Goal: Find contact information: Find contact information

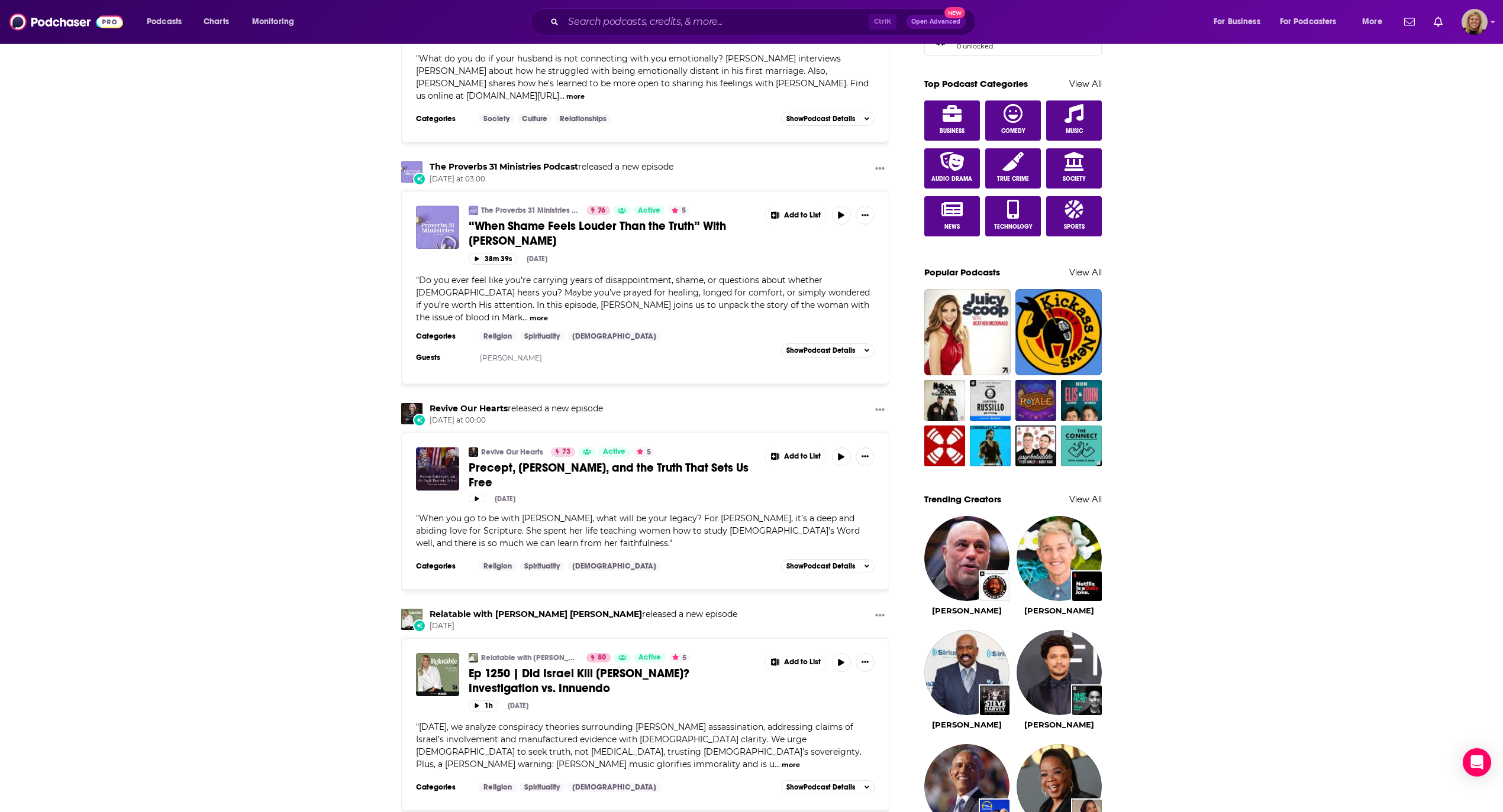
scroll to position [630, 0]
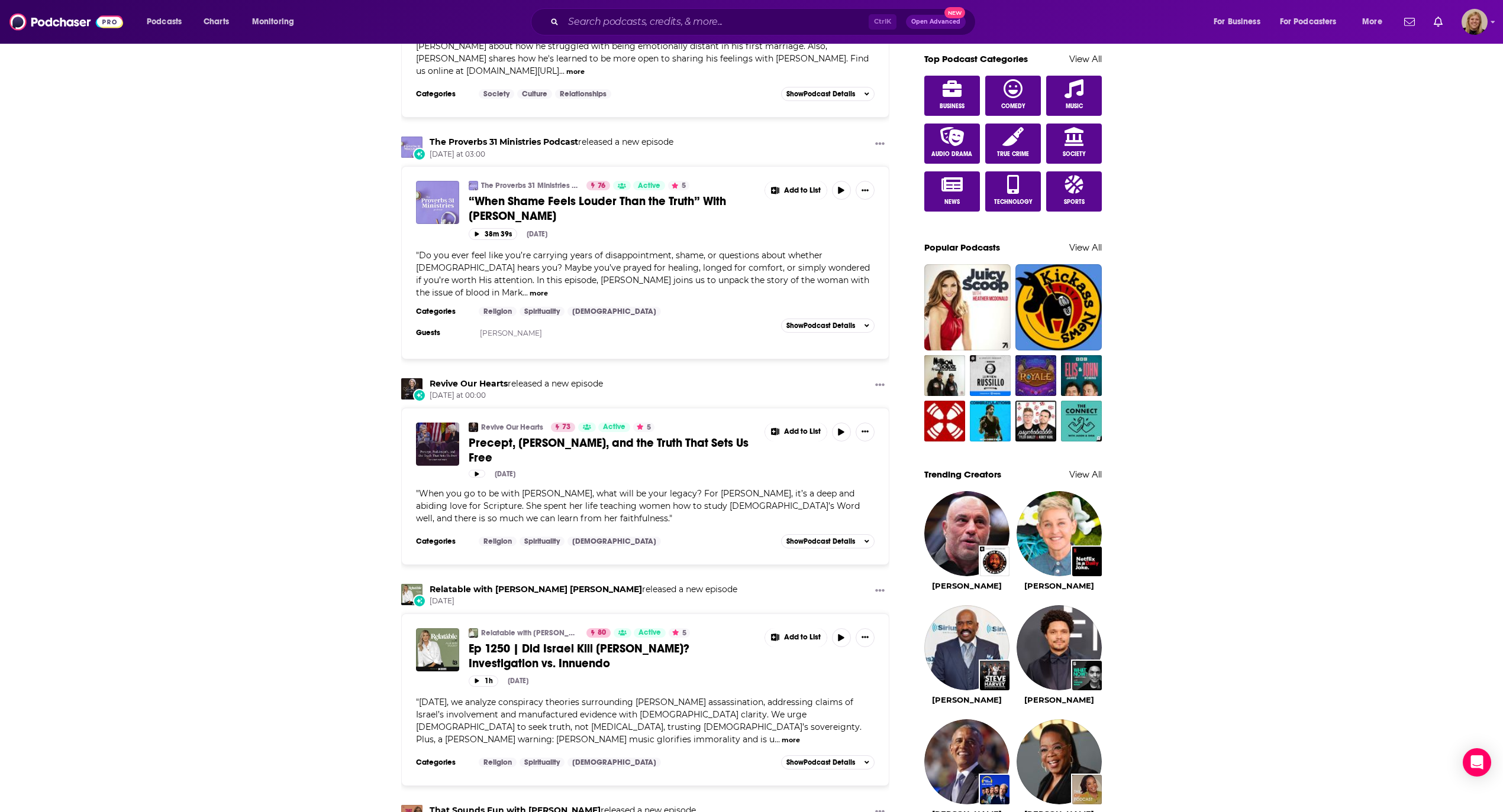
click at [193, 338] on div "My Feed Popular Feed New Releases & Guests Only WHOA That's Good Podcast releas…" at bounding box center [752, 625] width 1503 height 2426
click at [651, 17] on input "Search podcasts, credits, & more..." at bounding box center [715, 21] width 305 height 19
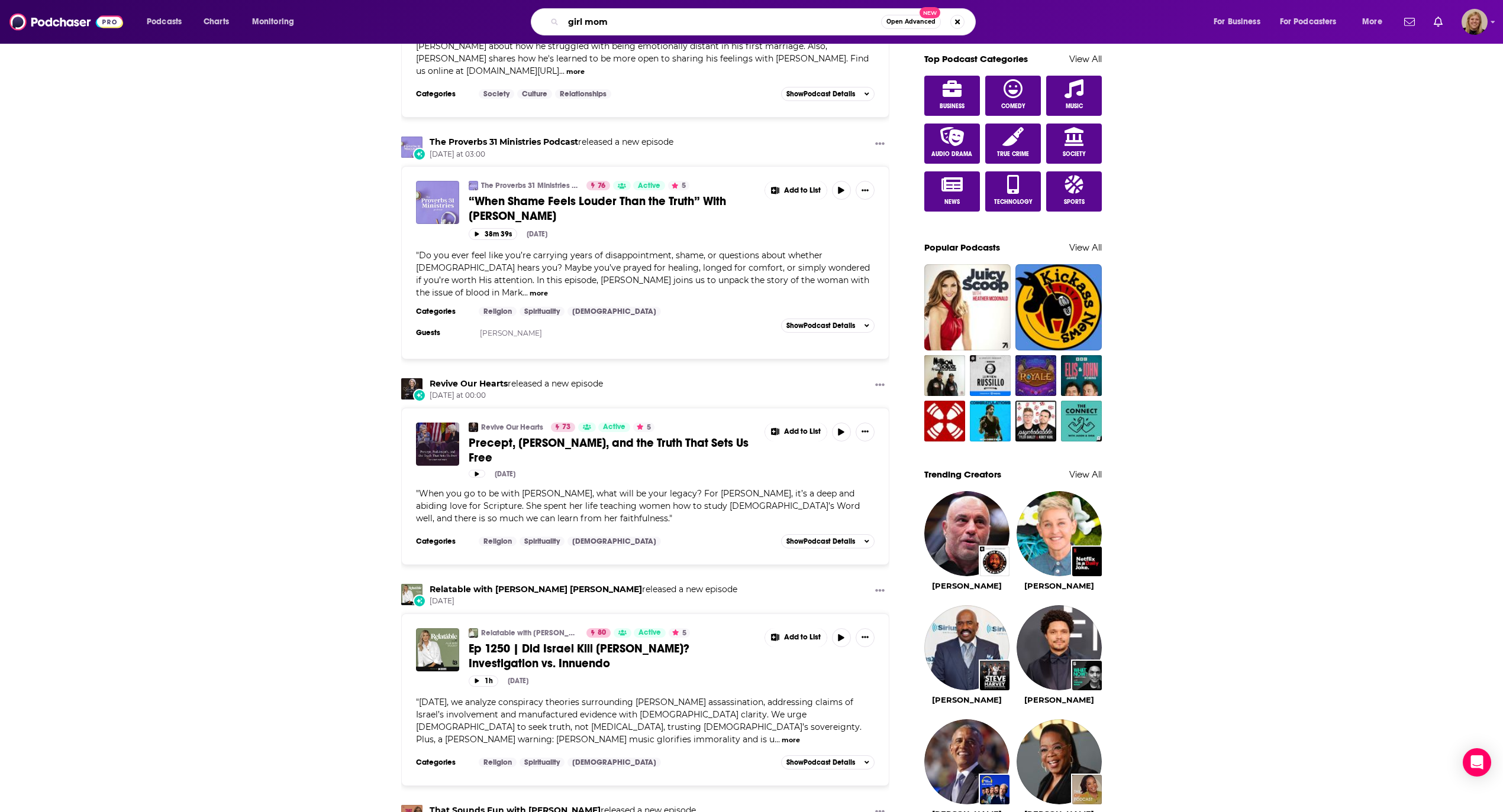
type input "girl mom"
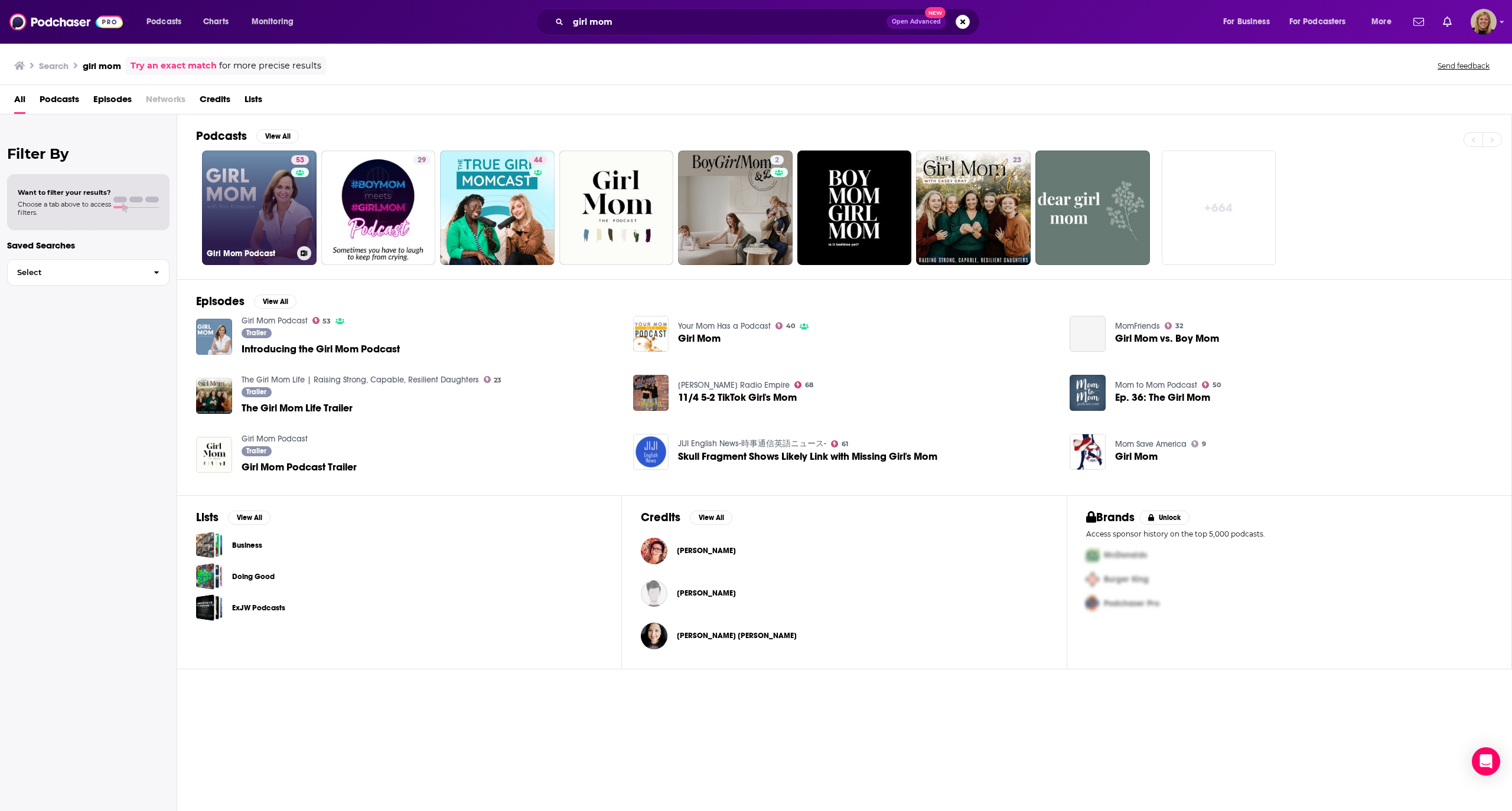
click at [249, 186] on link "53 Girl Mom Podcast" at bounding box center [260, 208] width 115 height 115
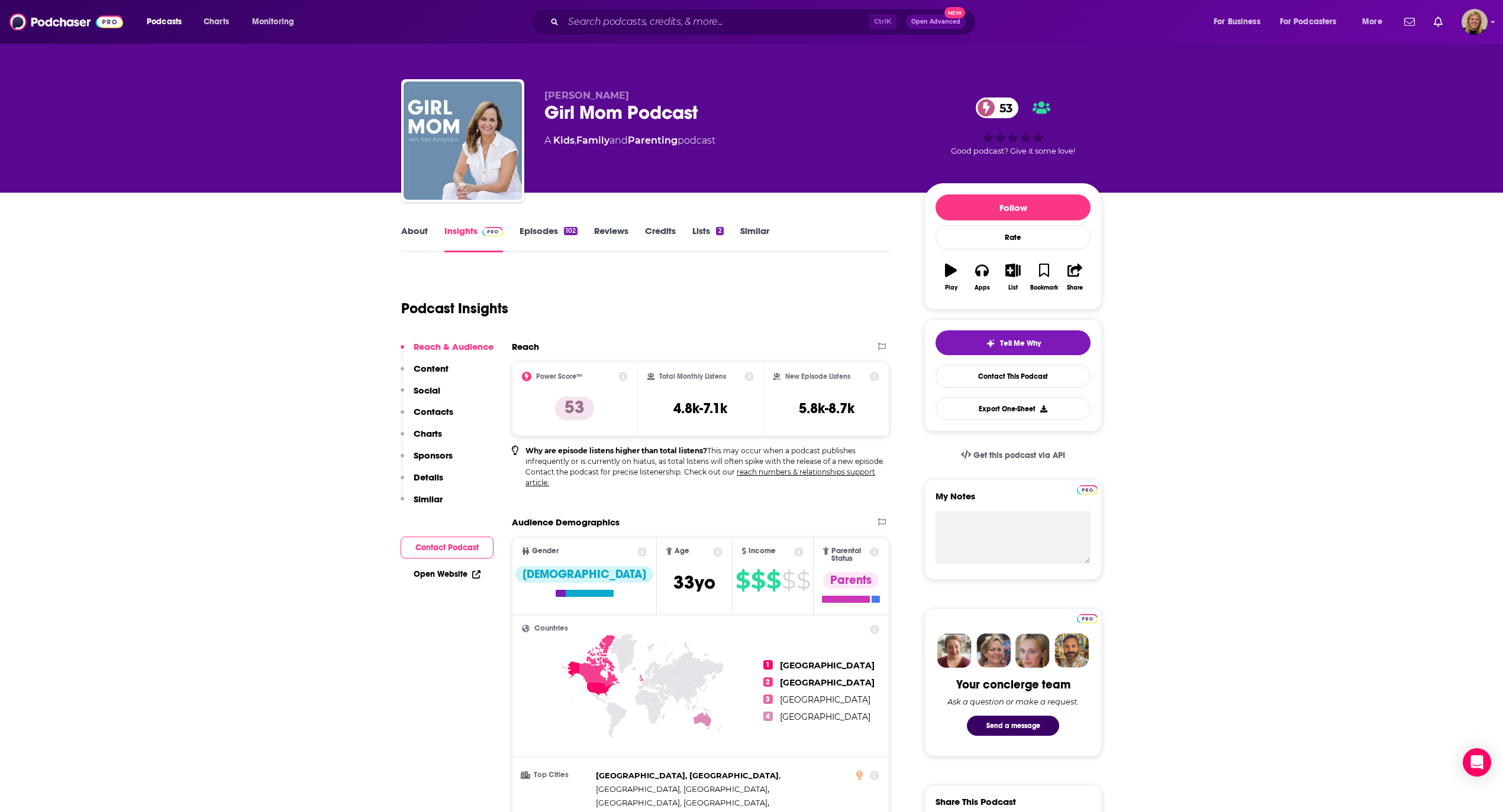
click at [421, 227] on link "About" at bounding box center [414, 239] width 27 height 27
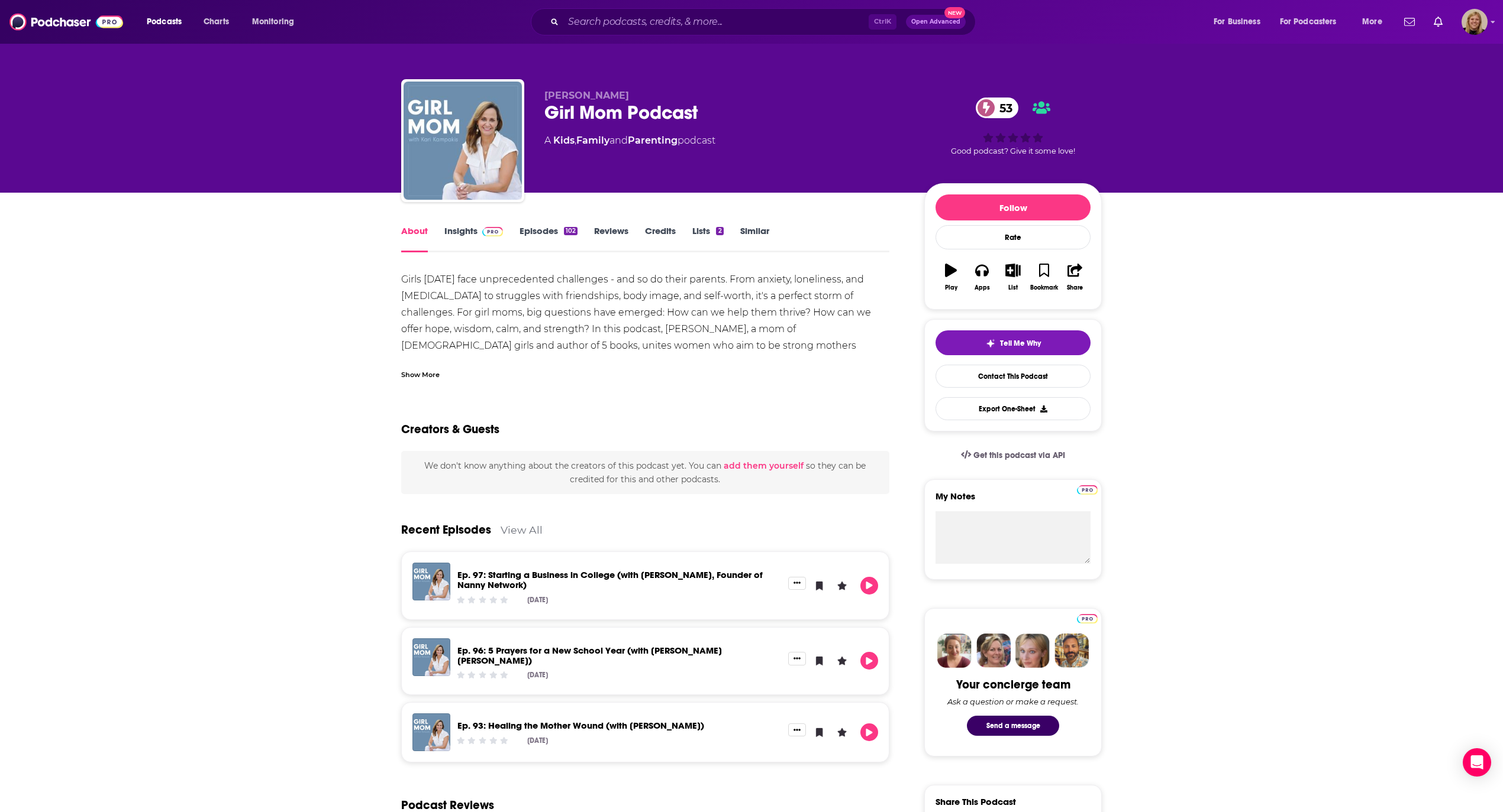
click at [468, 232] on link "Insights" at bounding box center [474, 239] width 58 height 27
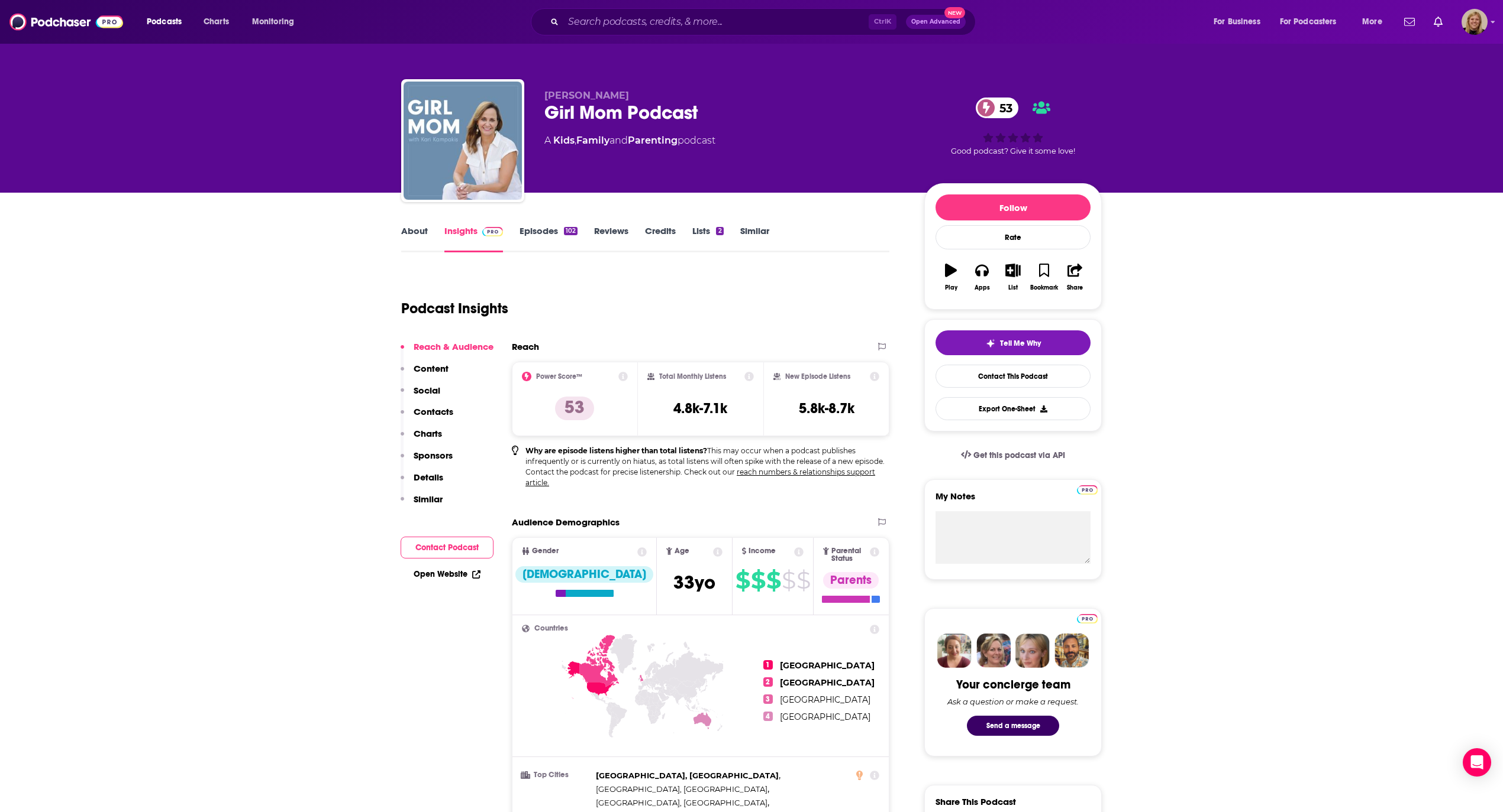
click at [469, 549] on button "Contact Podcast" at bounding box center [447, 548] width 93 height 22
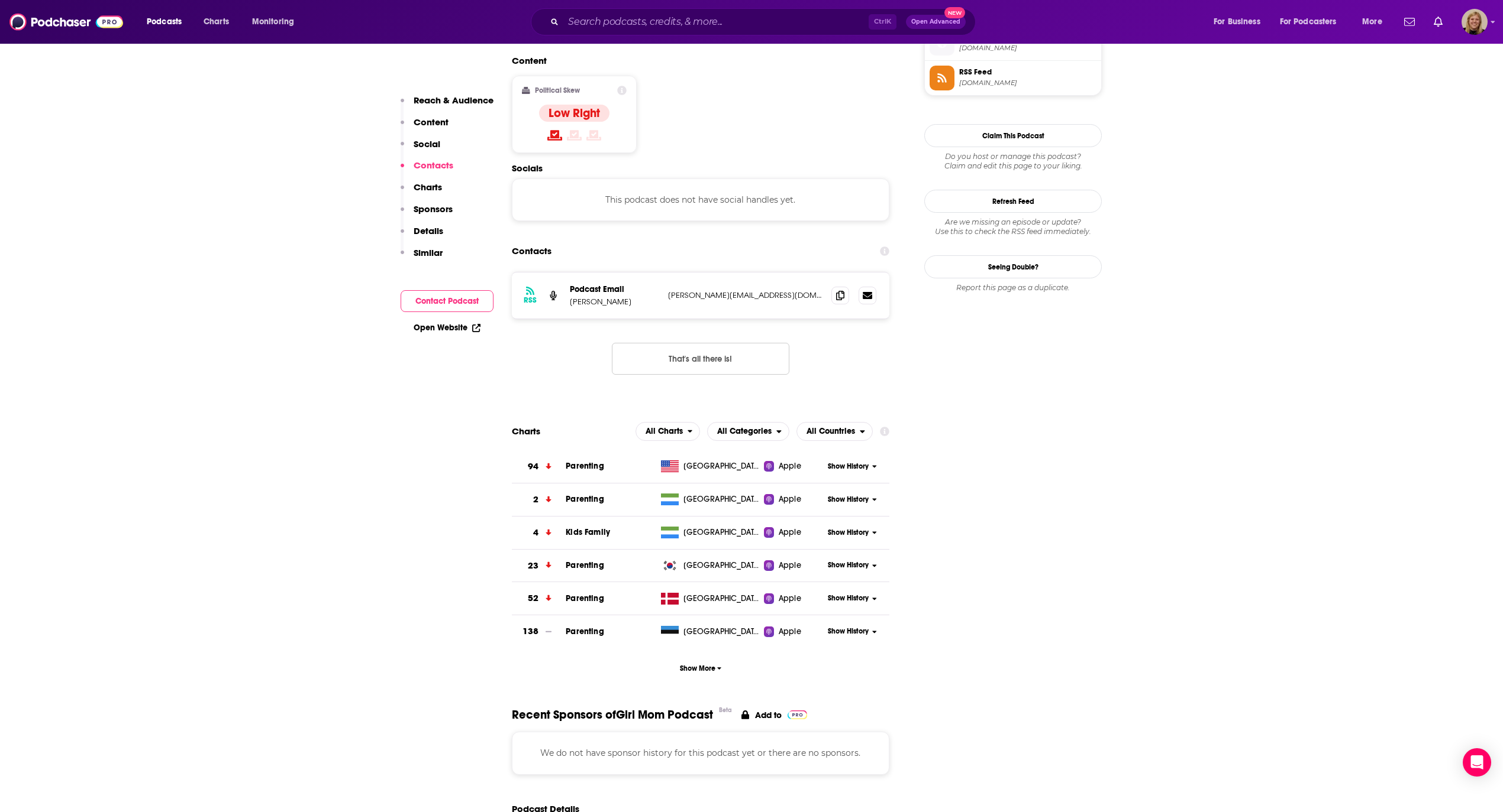
scroll to position [993, 0]
click at [834, 285] on span at bounding box center [840, 293] width 18 height 18
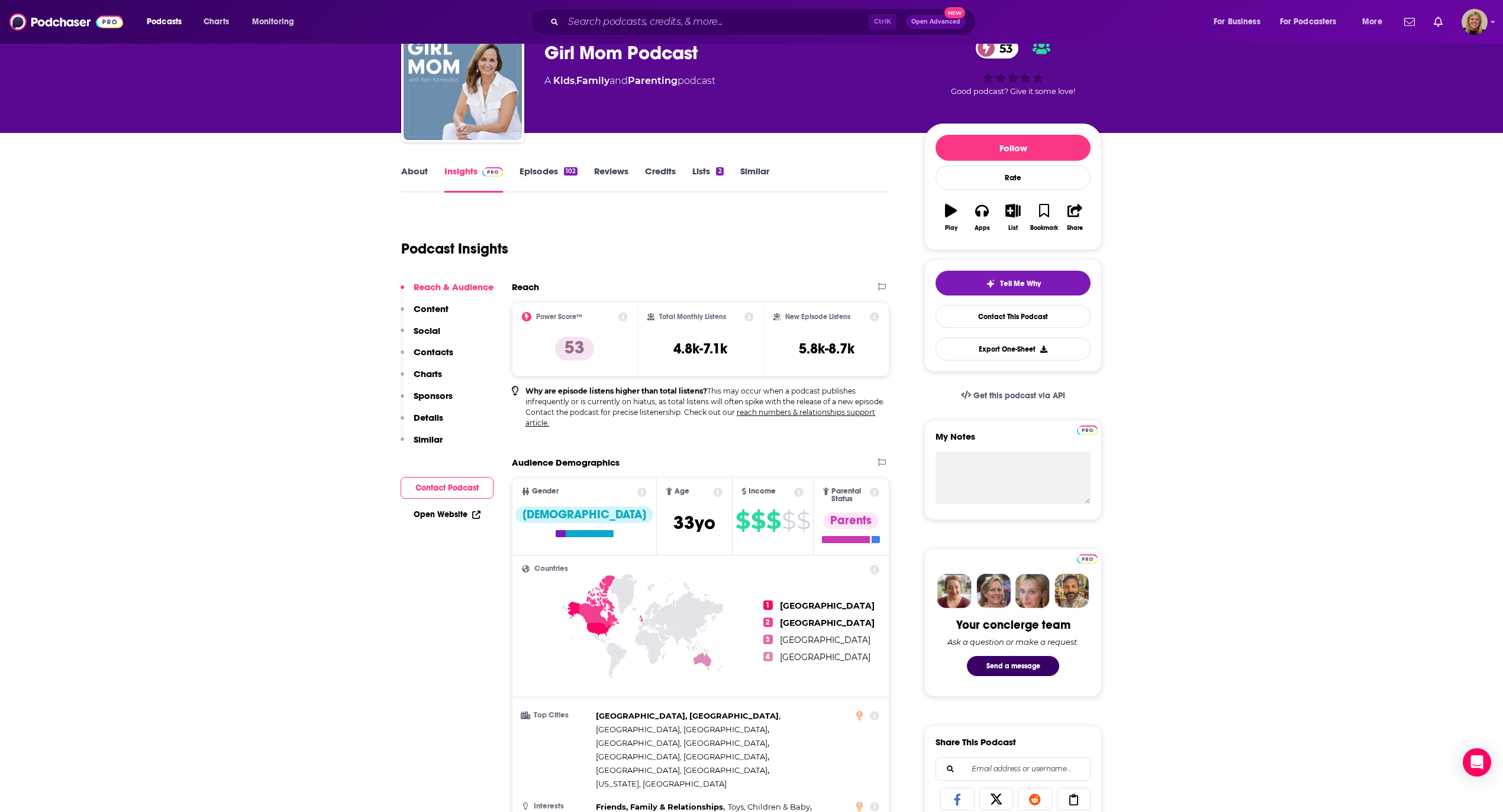
scroll to position [0, 0]
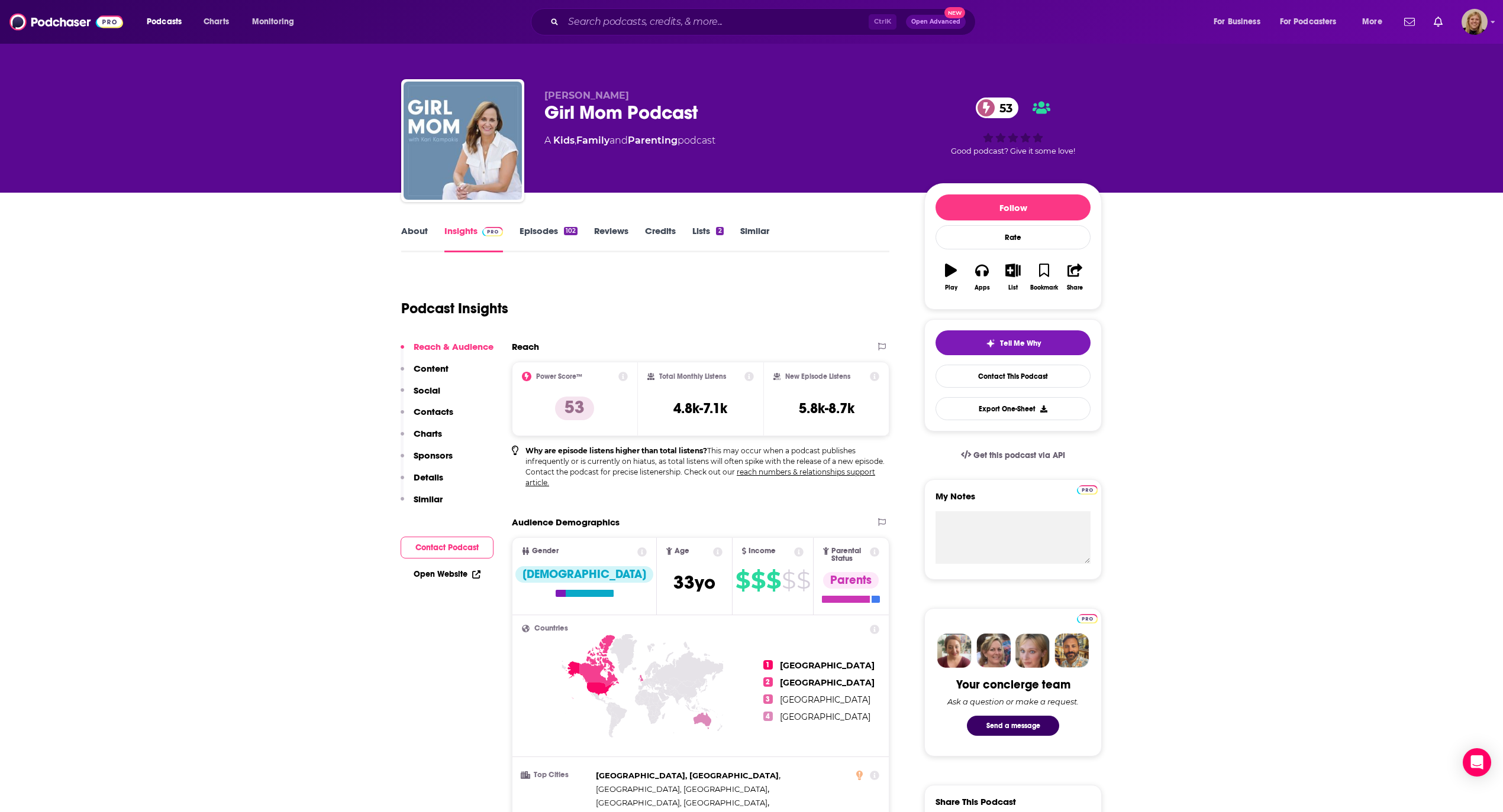
click at [413, 230] on link "About" at bounding box center [414, 239] width 27 height 27
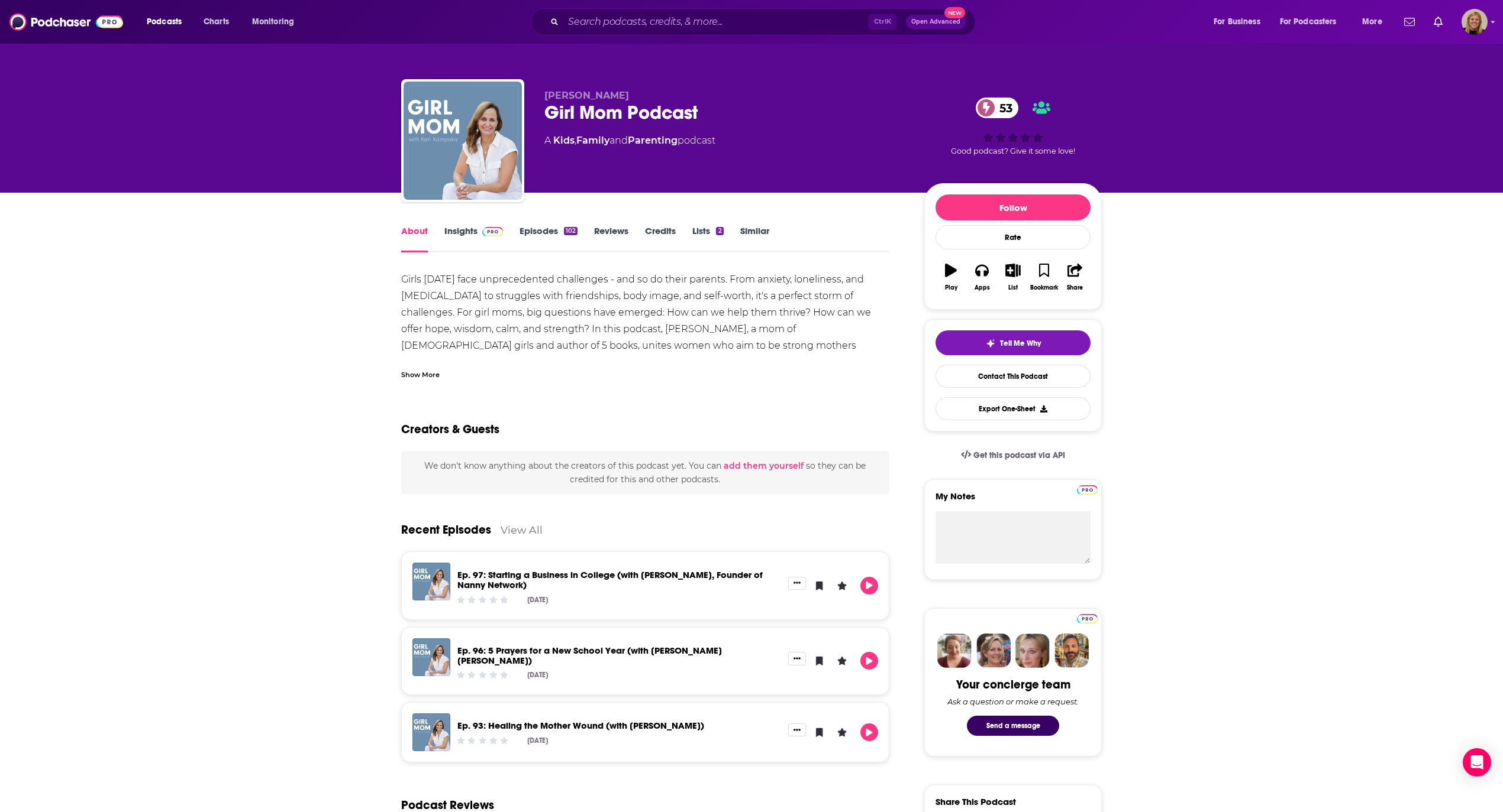
click at [420, 376] on div "Show More" at bounding box center [420, 374] width 39 height 11
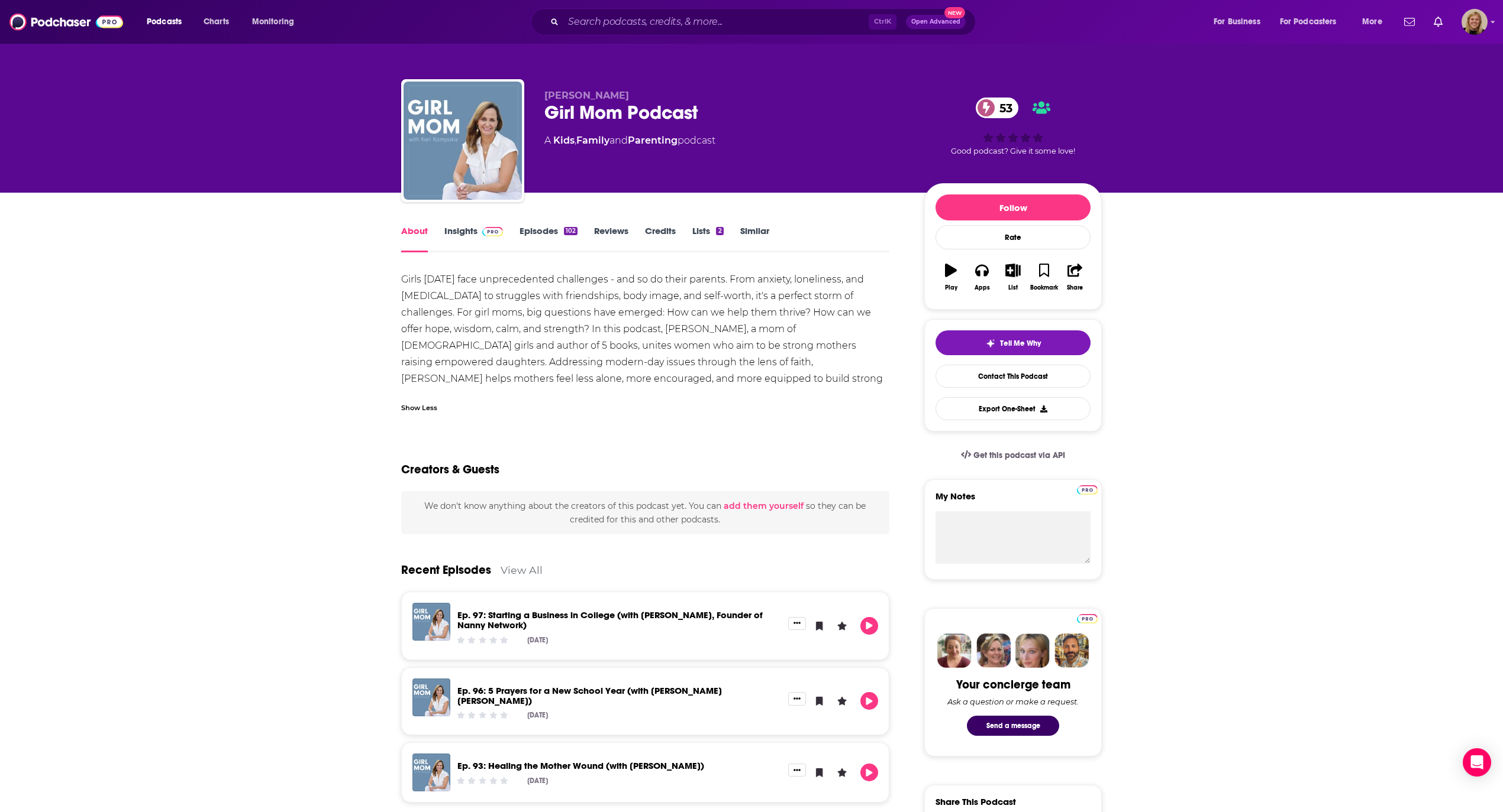
click at [642, 17] on input "Search podcasts, credits, & more..." at bounding box center [715, 21] width 305 height 19
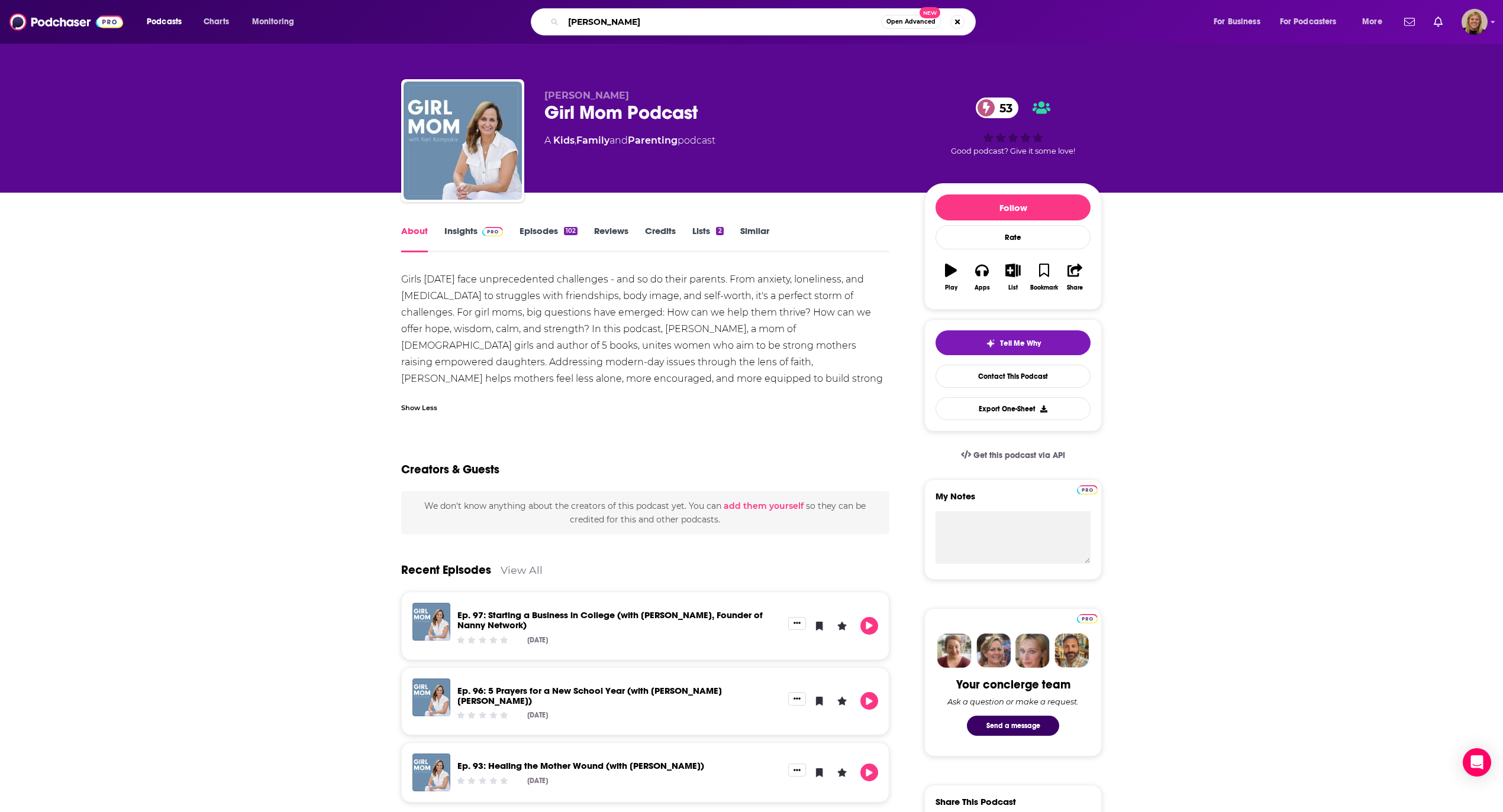
type input "[PERSON_NAME] [PERSON_NAME]"
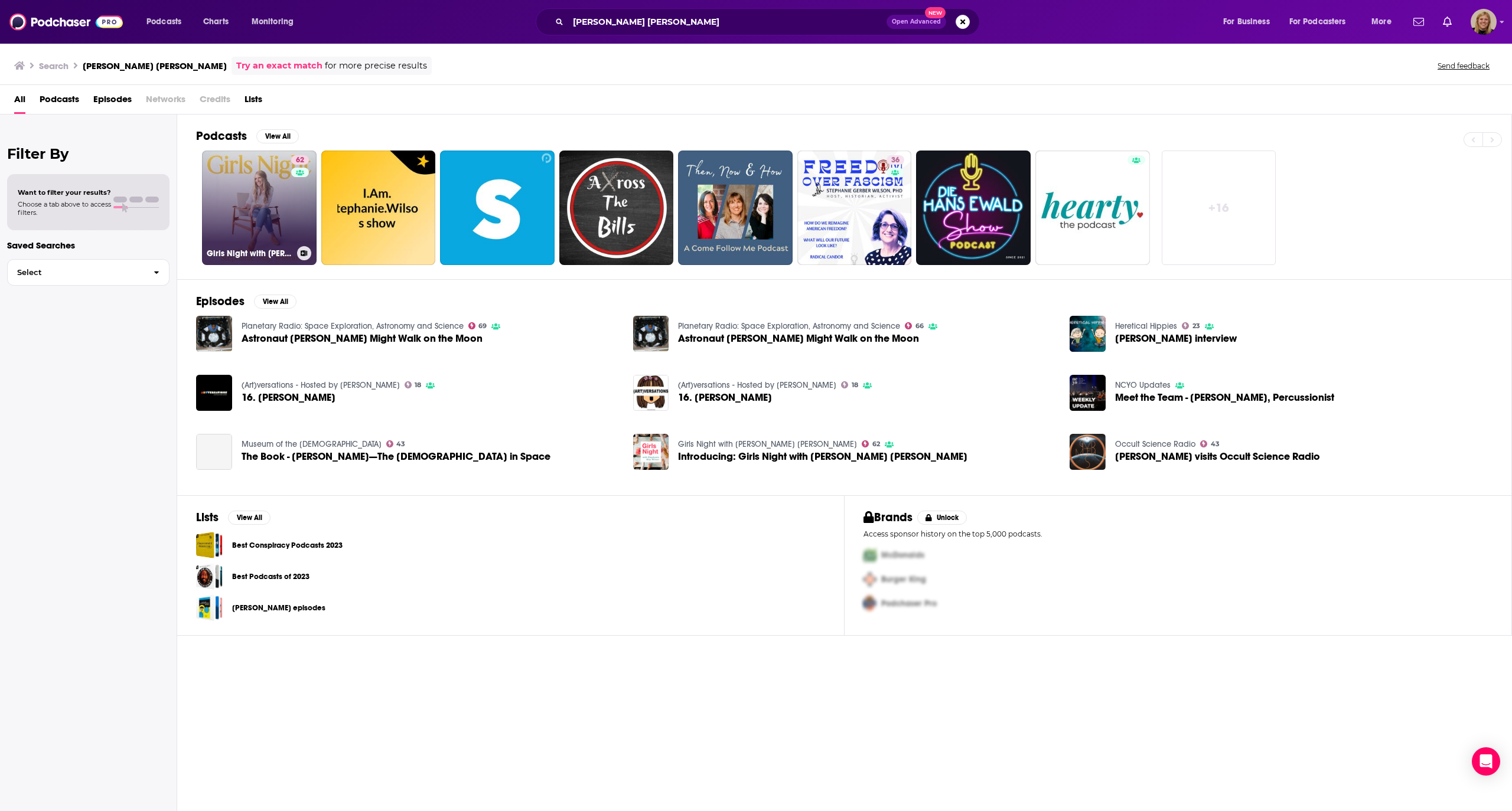
click at [284, 225] on link "62 Girls Night with [PERSON_NAME] [PERSON_NAME]" at bounding box center [260, 208] width 115 height 115
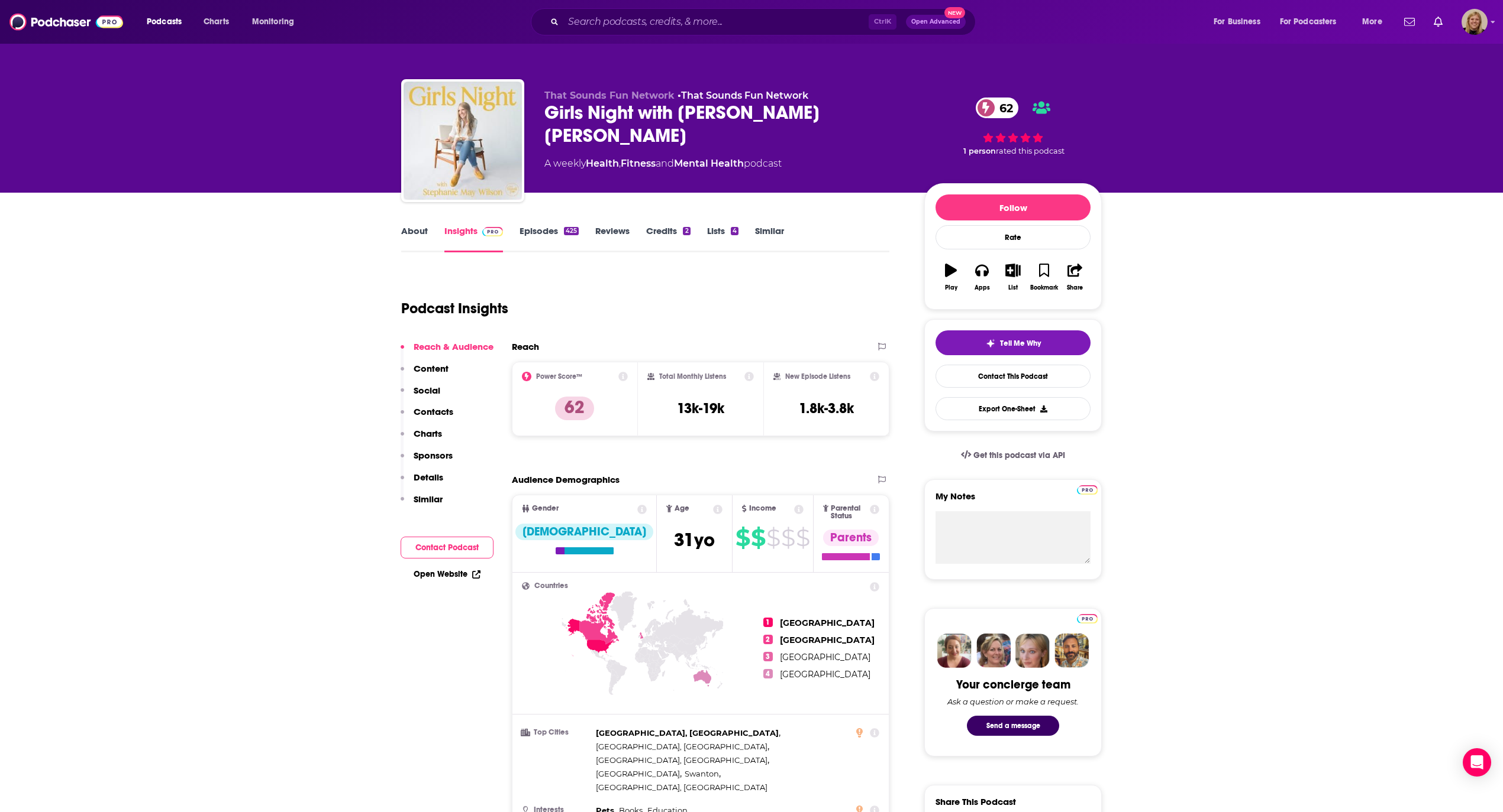
click at [410, 230] on link "About" at bounding box center [414, 239] width 27 height 27
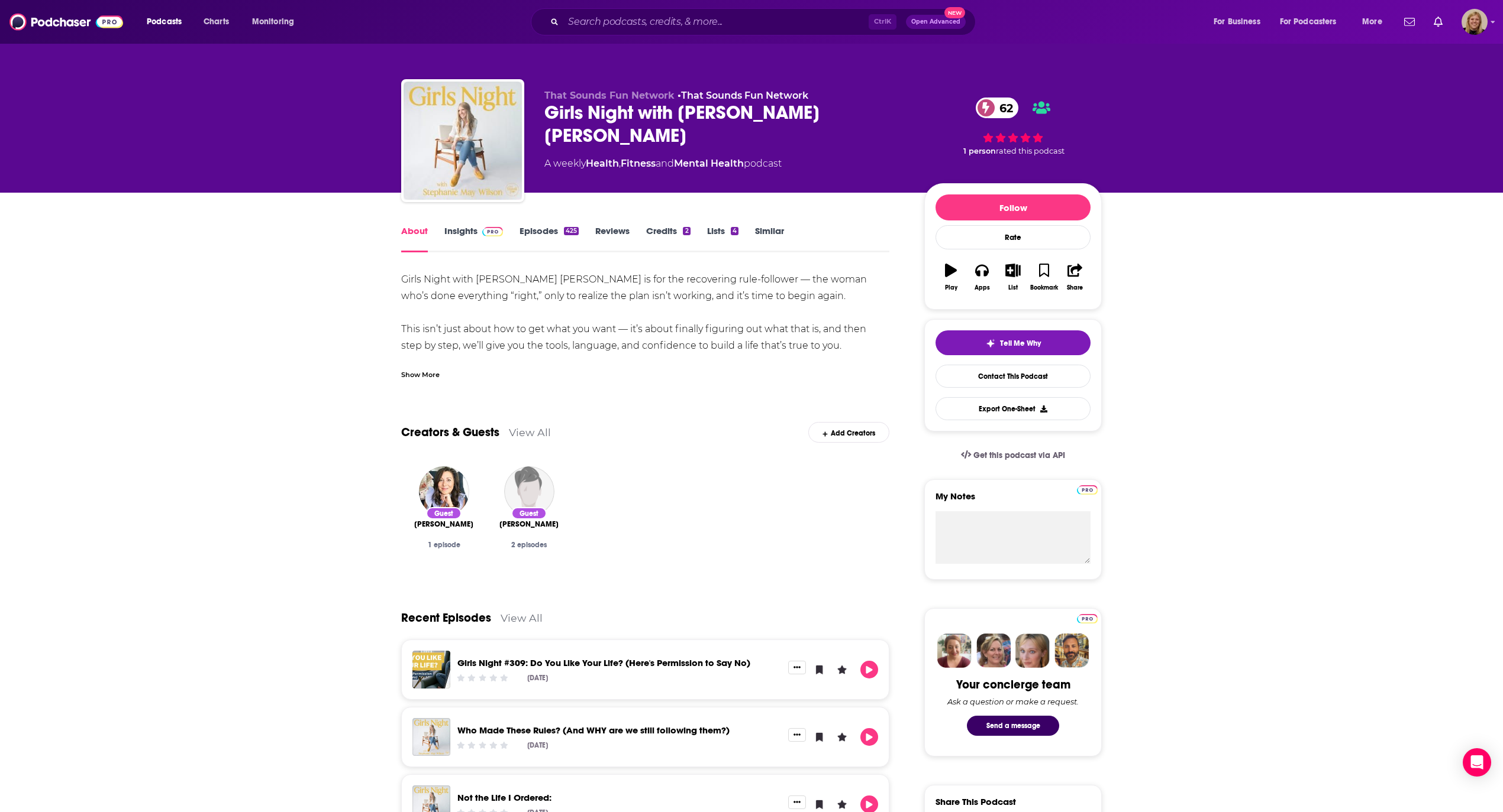
click at [426, 372] on div "Show More" at bounding box center [420, 374] width 39 height 11
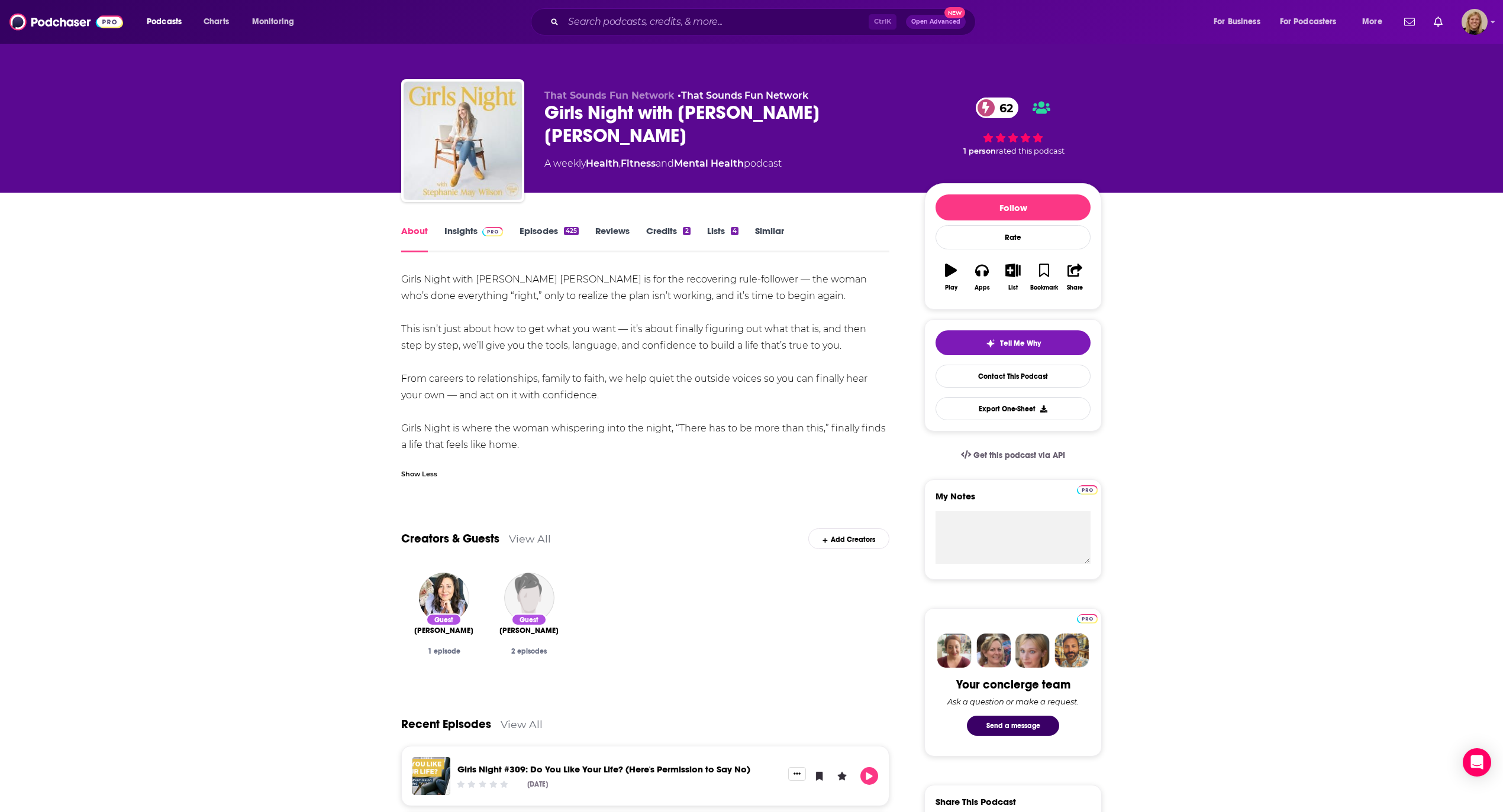
click at [460, 230] on link "Insights" at bounding box center [474, 239] width 58 height 27
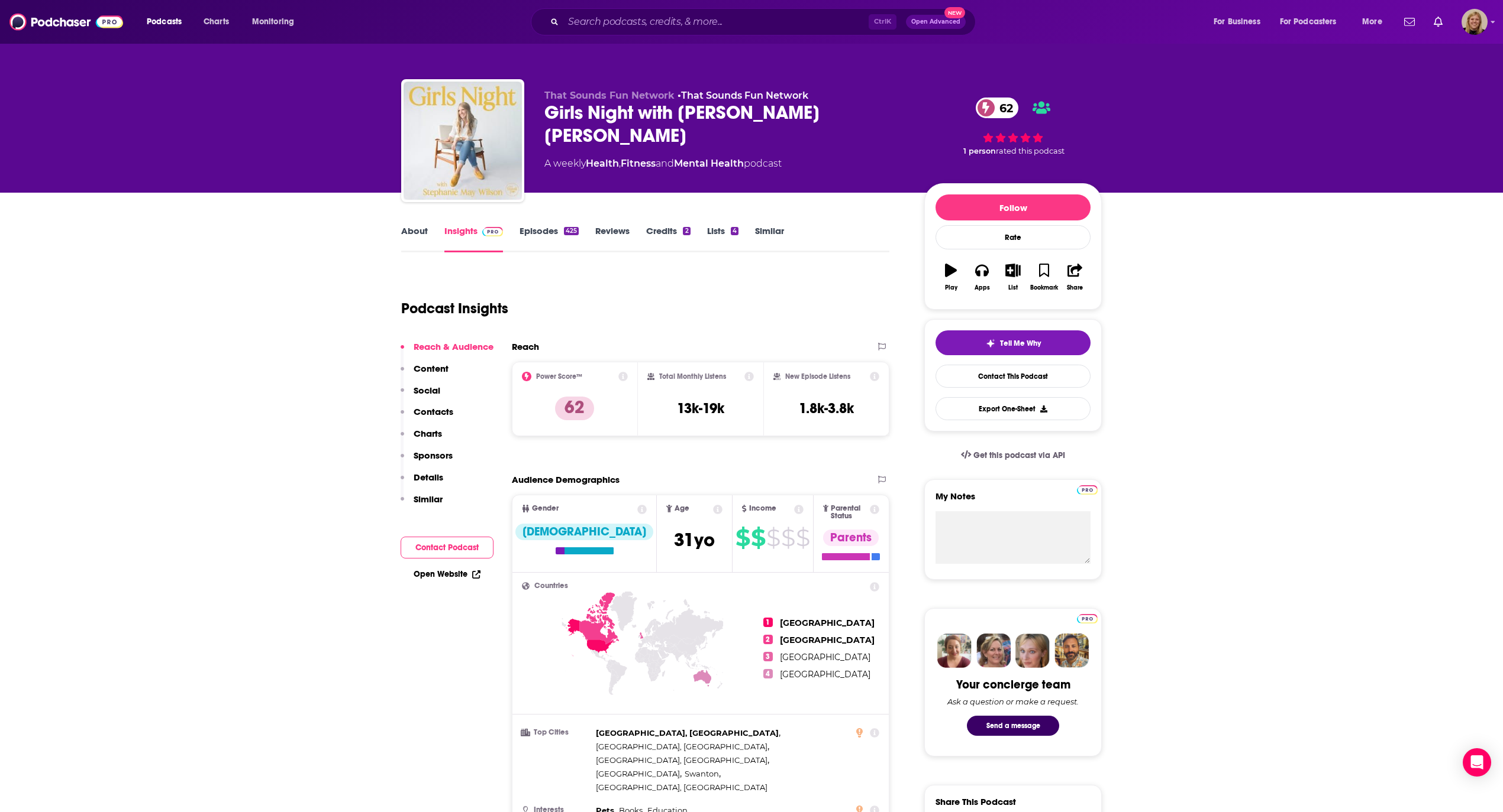
click at [456, 542] on button "Contact Podcast" at bounding box center [447, 548] width 93 height 22
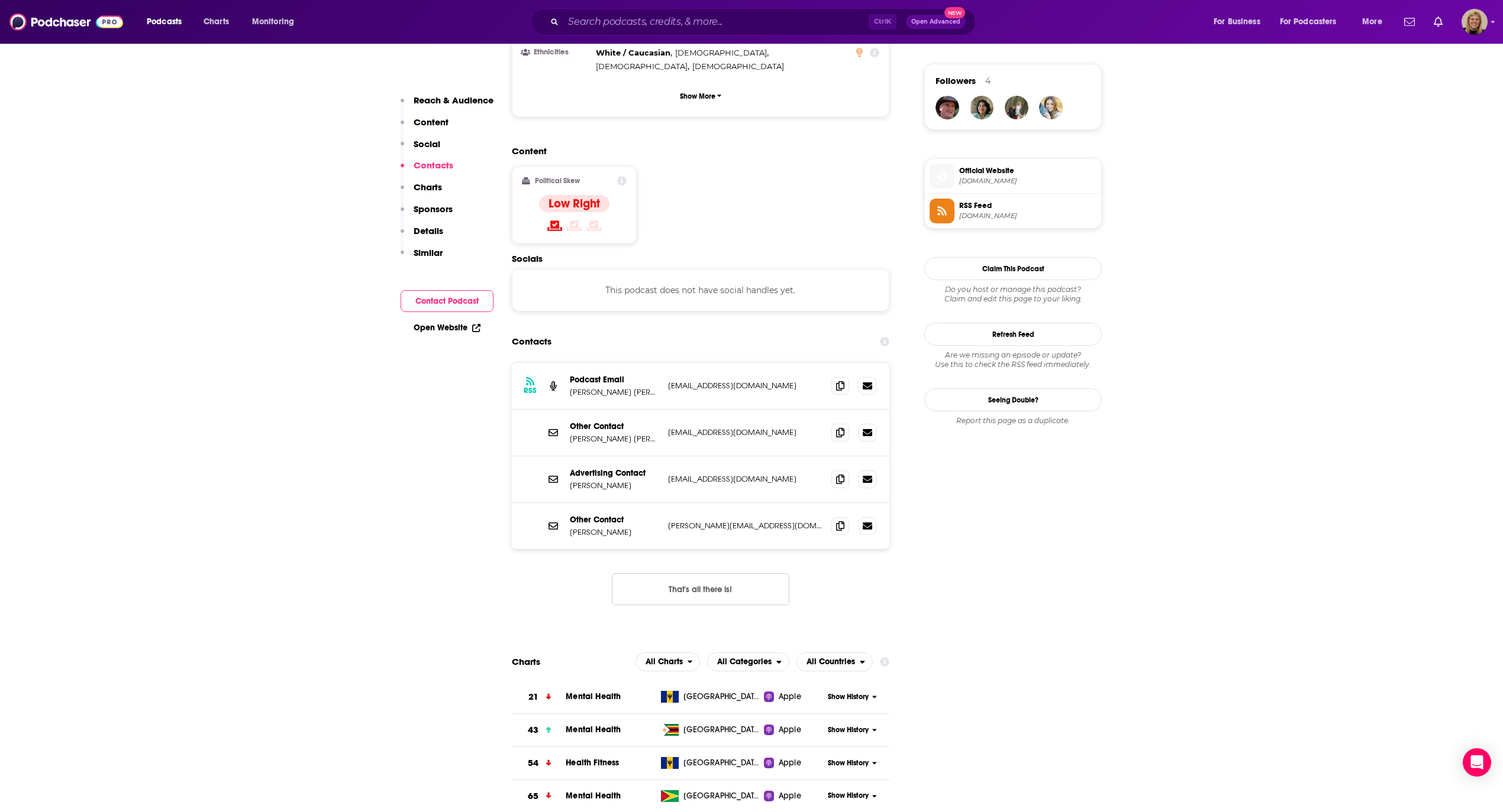
scroll to position [923, 0]
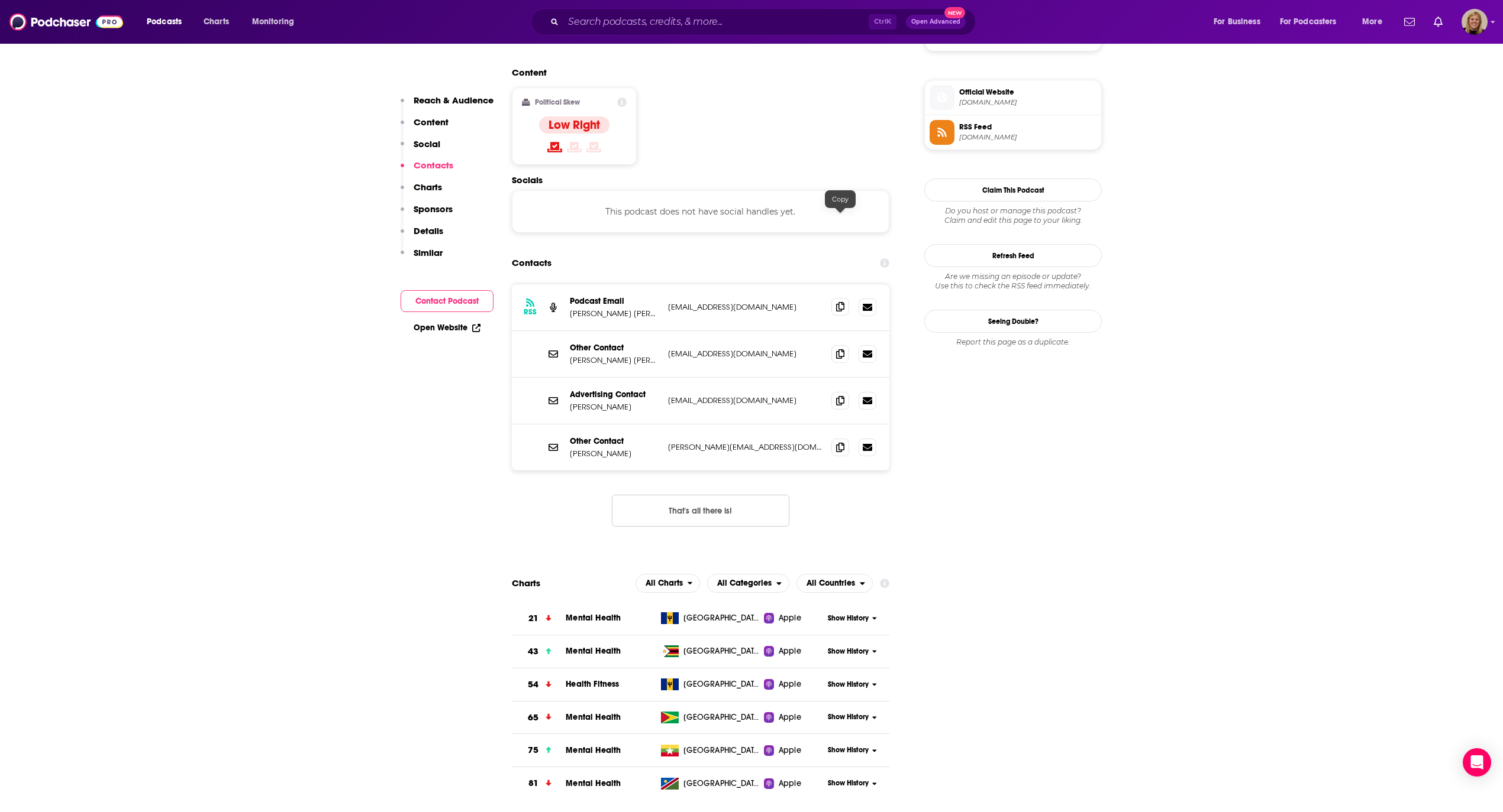
click at [838, 302] on icon at bounding box center [840, 306] width 9 height 9
drag, startPoint x: 837, startPoint y: 268, endPoint x: 1023, endPoint y: 338, distance: 198.7
click at [837, 350] on icon at bounding box center [840, 354] width 9 height 9
click at [689, 27] on input "Search podcasts, credits, & more..." at bounding box center [715, 21] width 305 height 19
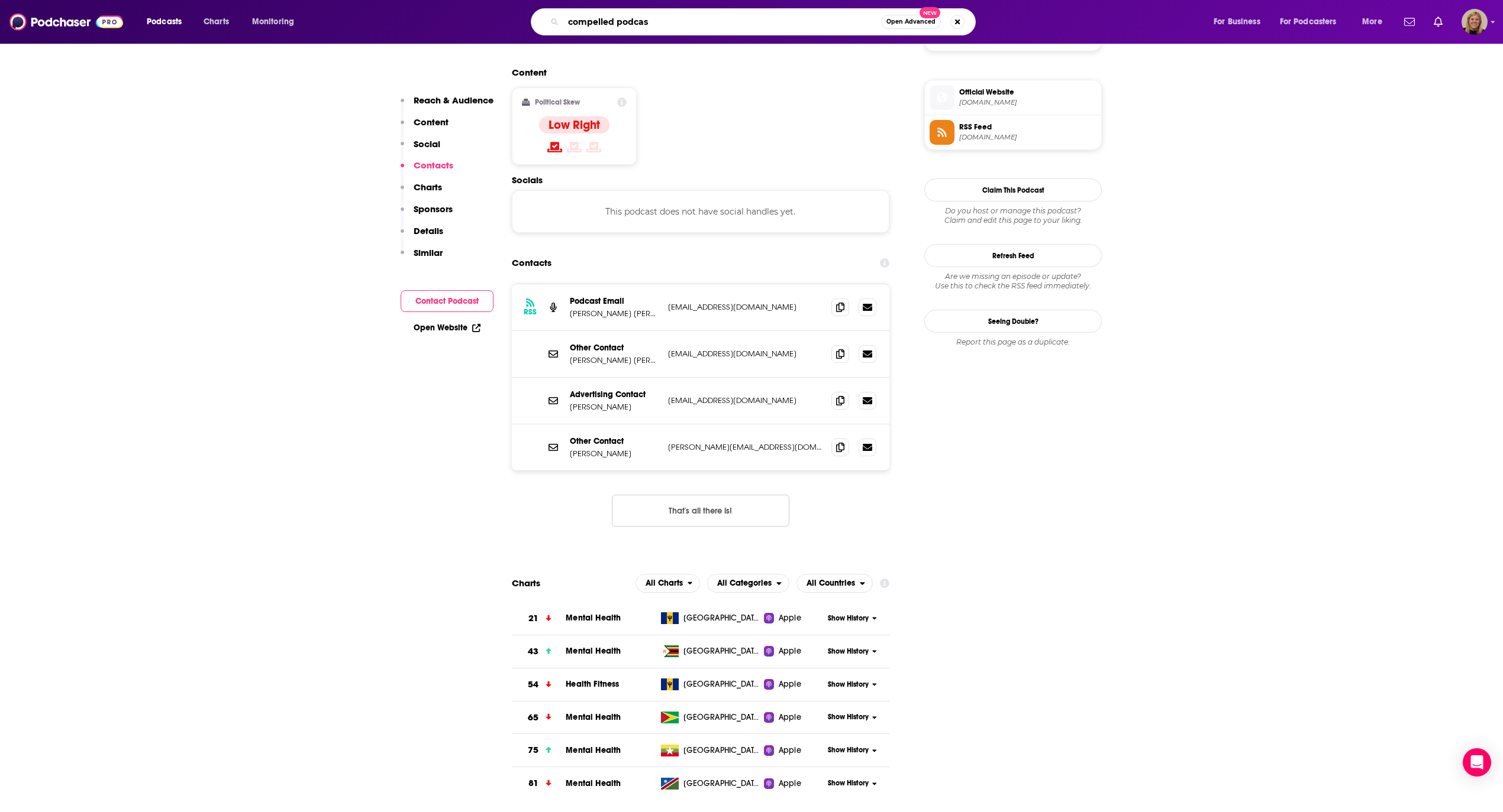
type input "compelled podcast"
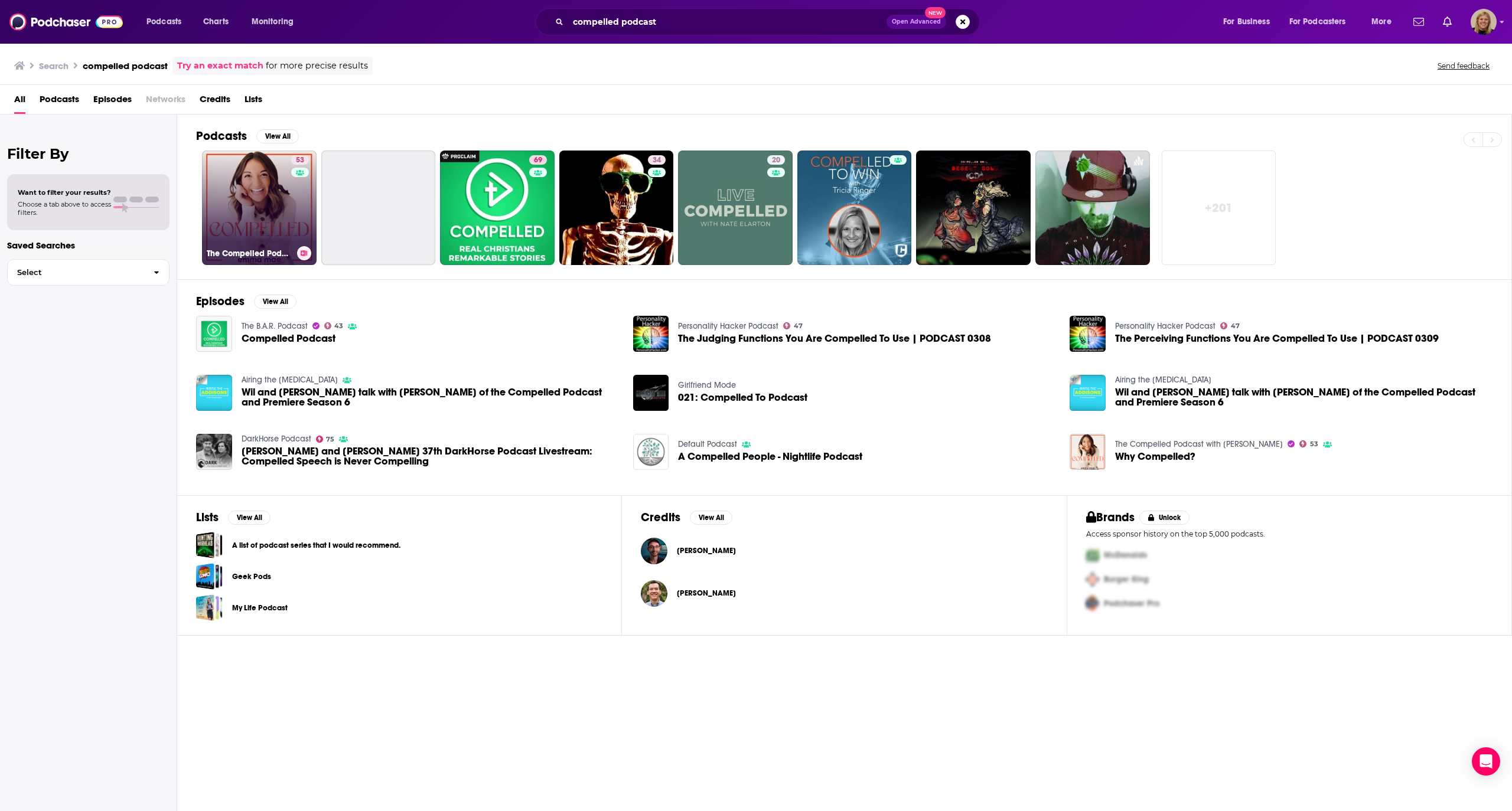
click at [277, 204] on link "53 The Compelled Podcast with [PERSON_NAME]" at bounding box center [260, 208] width 115 height 115
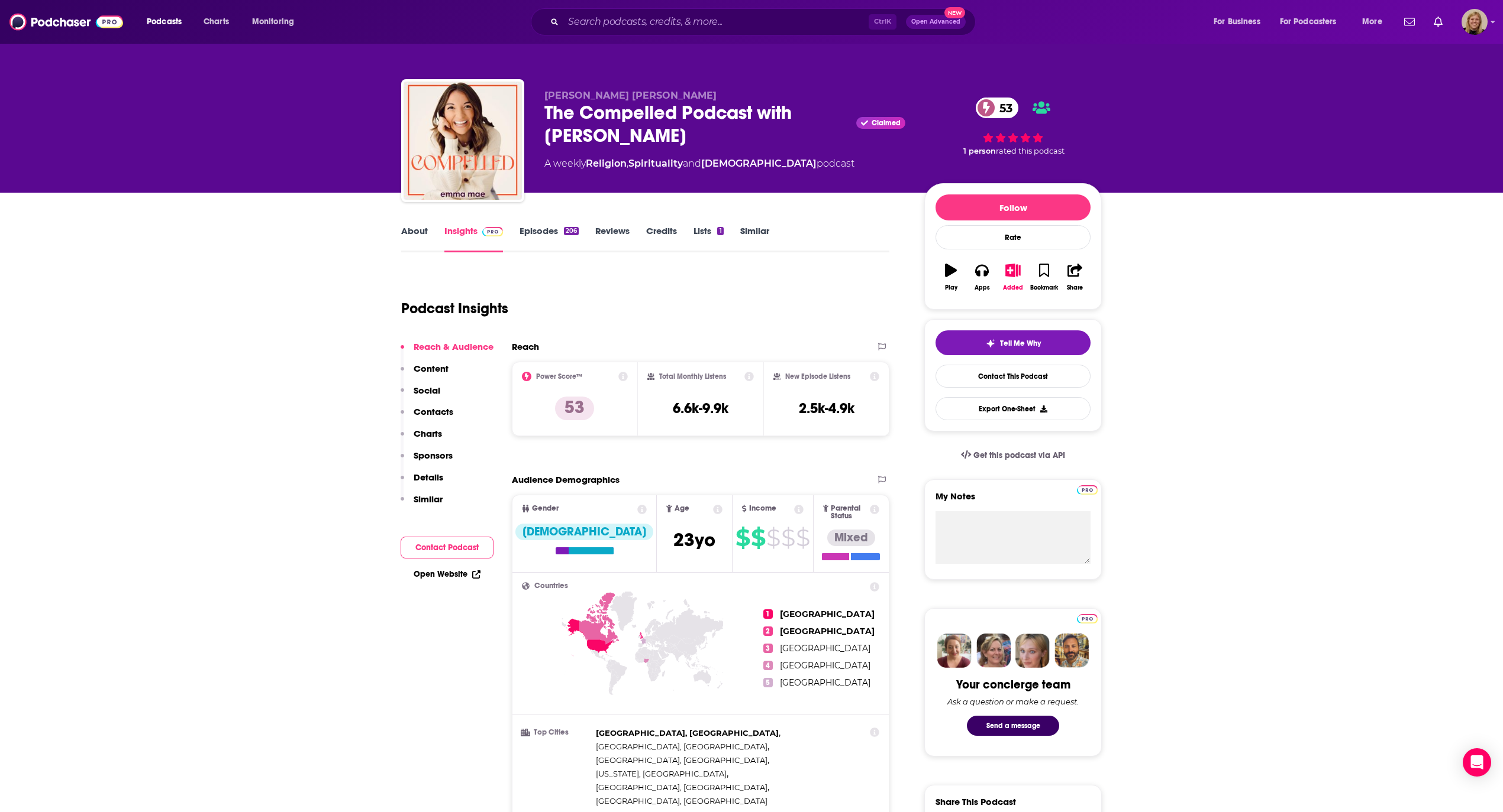
click at [445, 539] on button "Contact Podcast" at bounding box center [447, 548] width 93 height 22
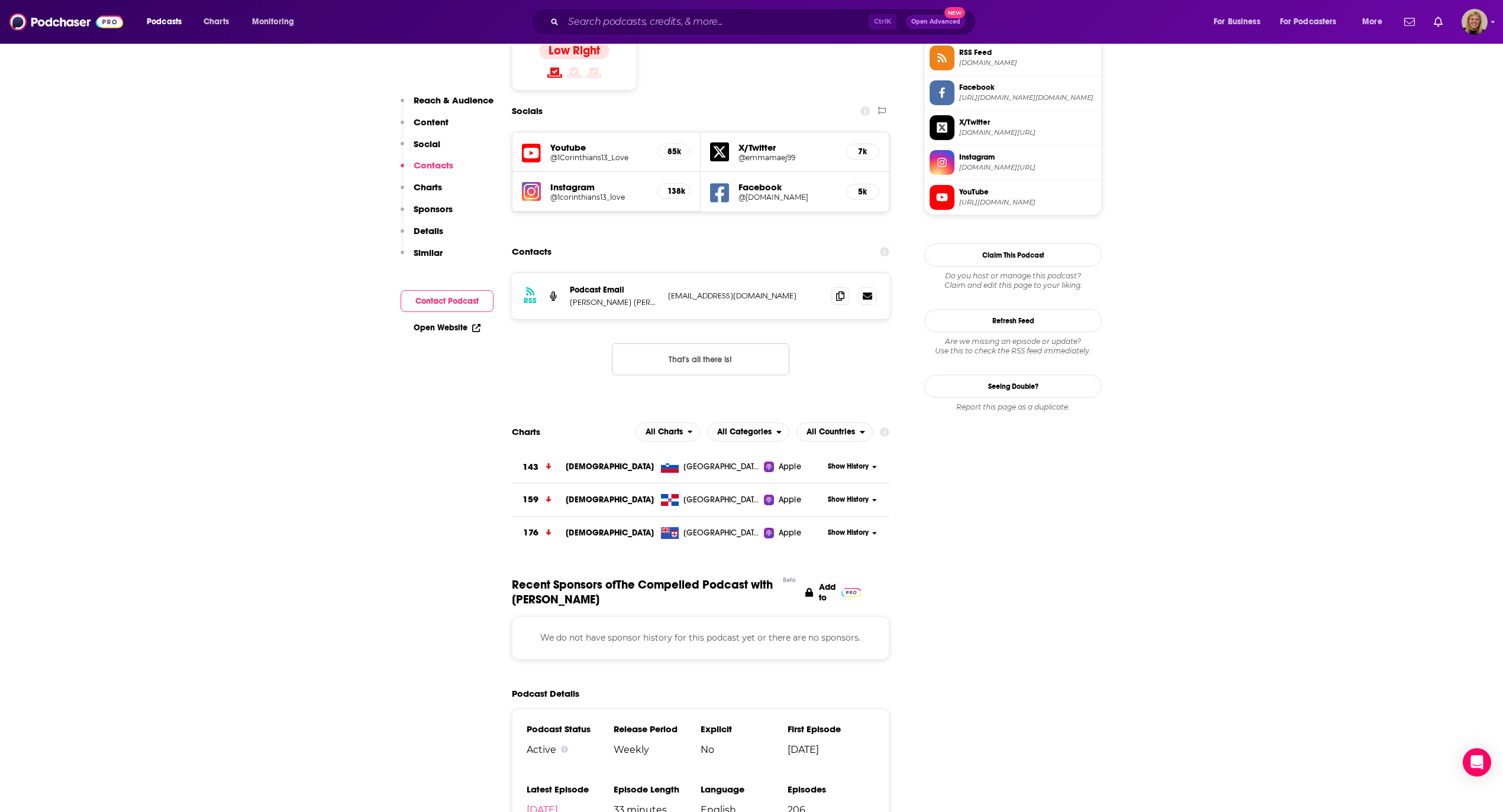
scroll to position [999, 0]
click at [842, 290] on icon at bounding box center [840, 294] width 9 height 9
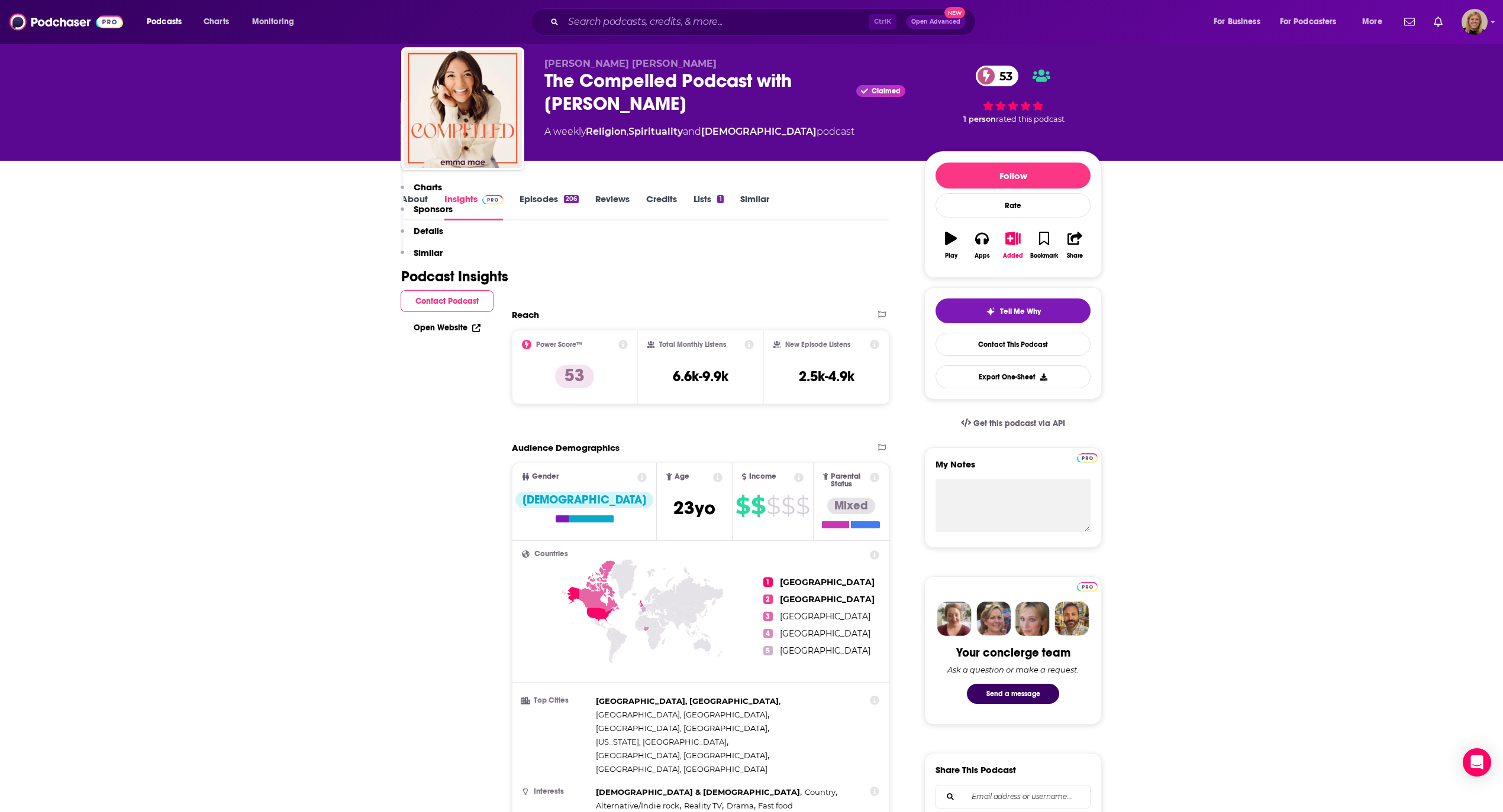
scroll to position [0, 0]
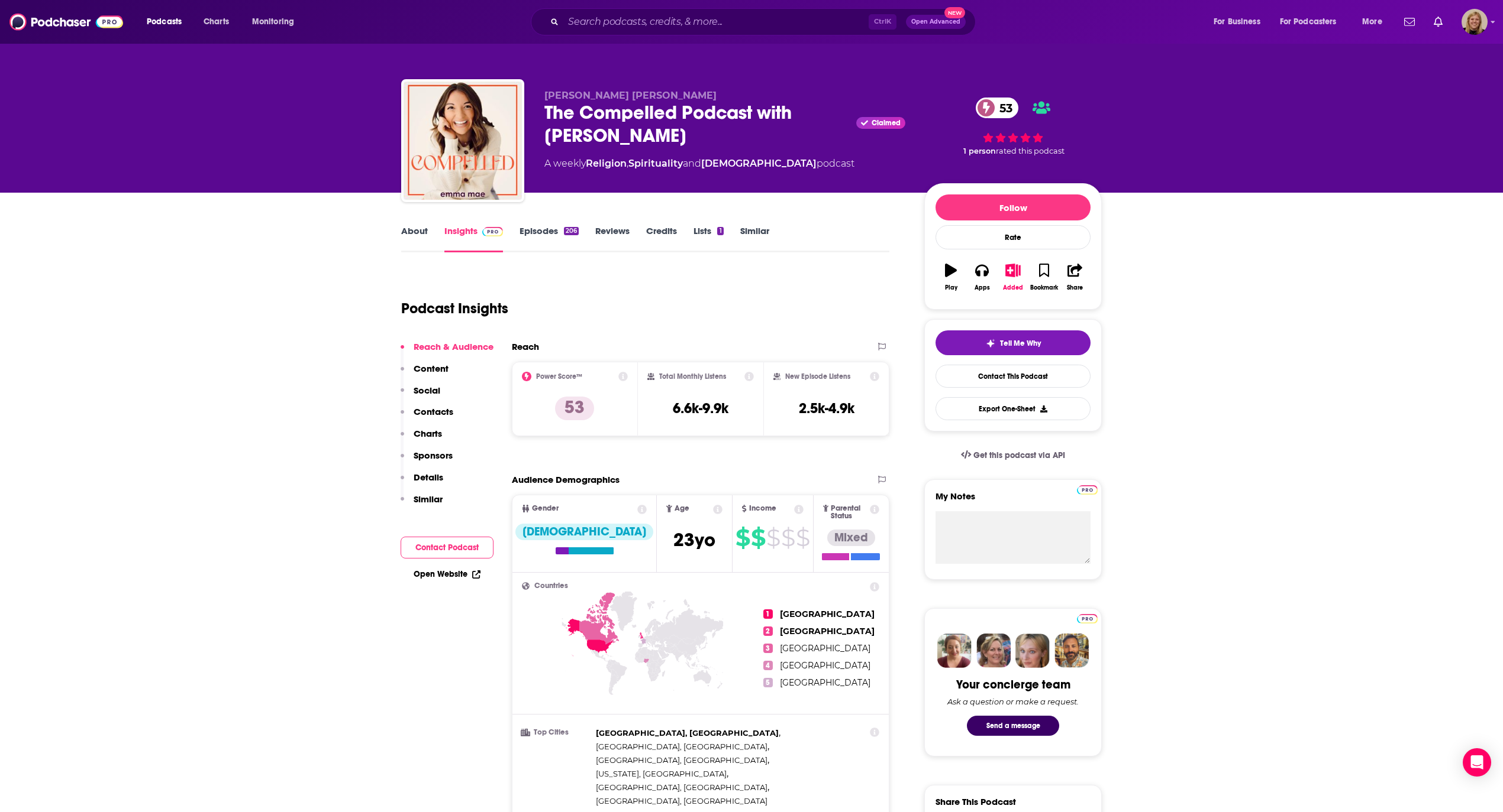
click at [415, 230] on link "About" at bounding box center [414, 239] width 27 height 27
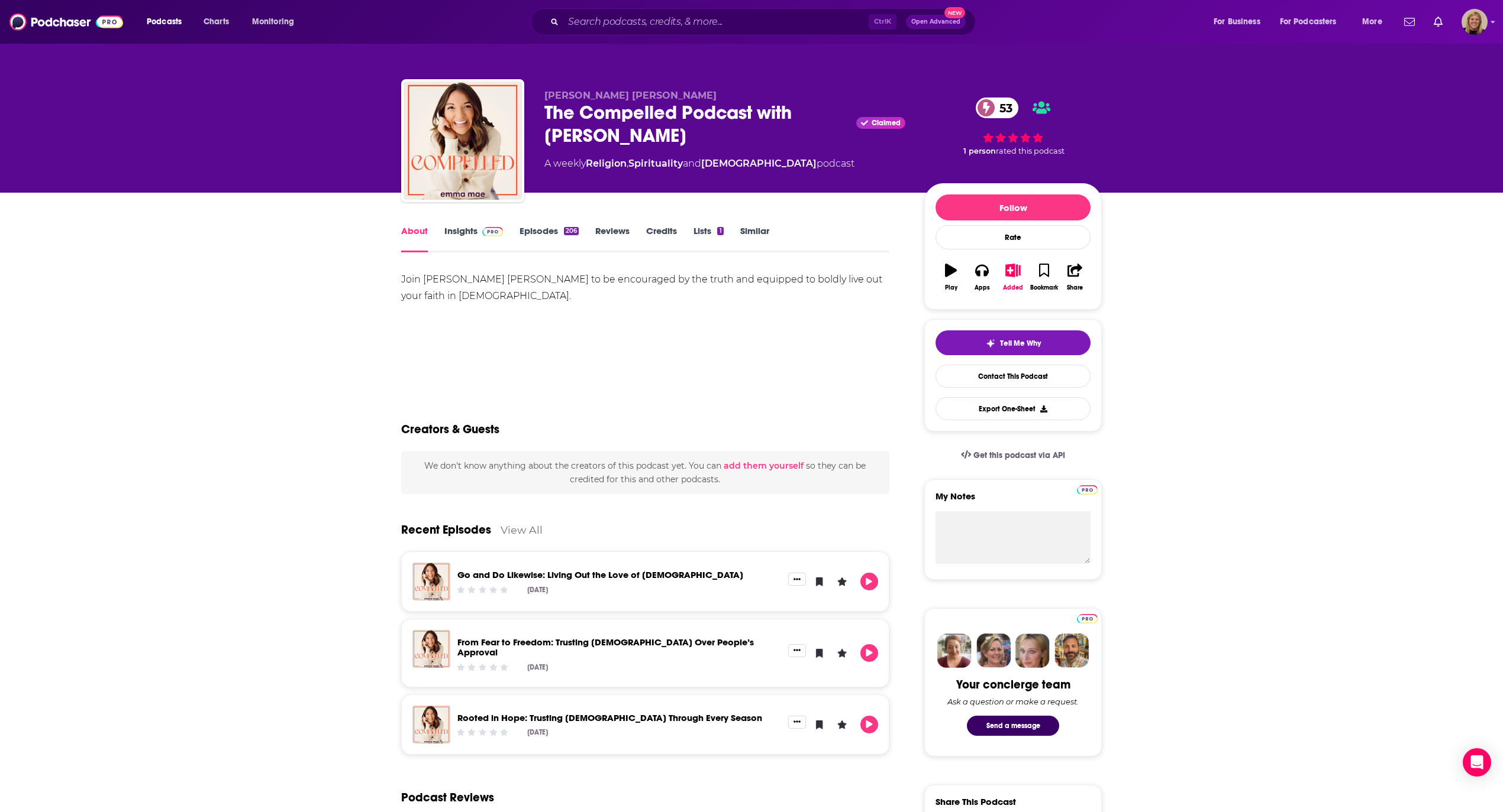
click at [574, 570] on link "Go and Do Likewise: Living Out the Love of [DEMOGRAPHIC_DATA]" at bounding box center [600, 574] width 286 height 11
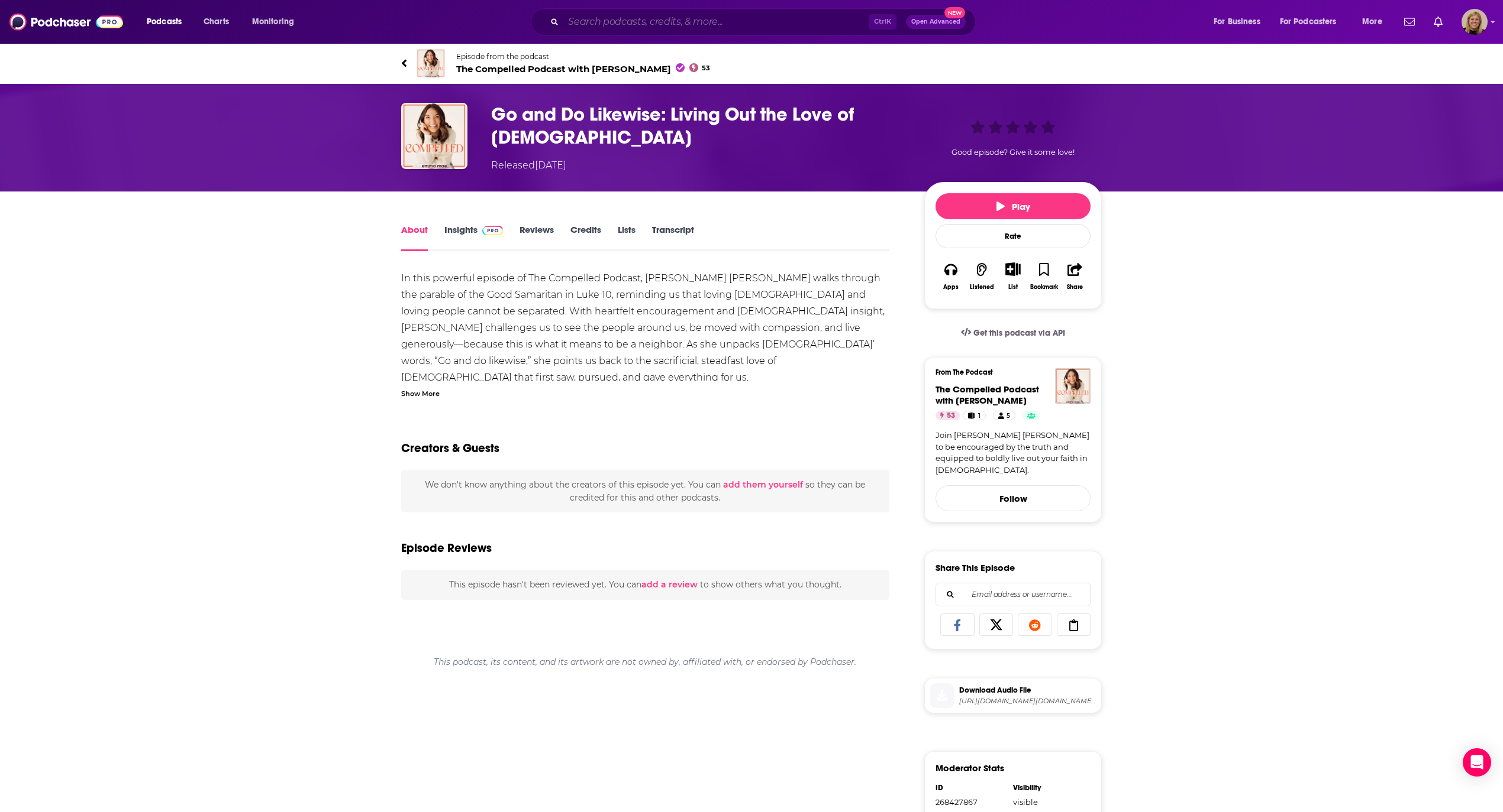
click at [641, 29] on input "Search podcasts, credits, & more..." at bounding box center [715, 21] width 305 height 19
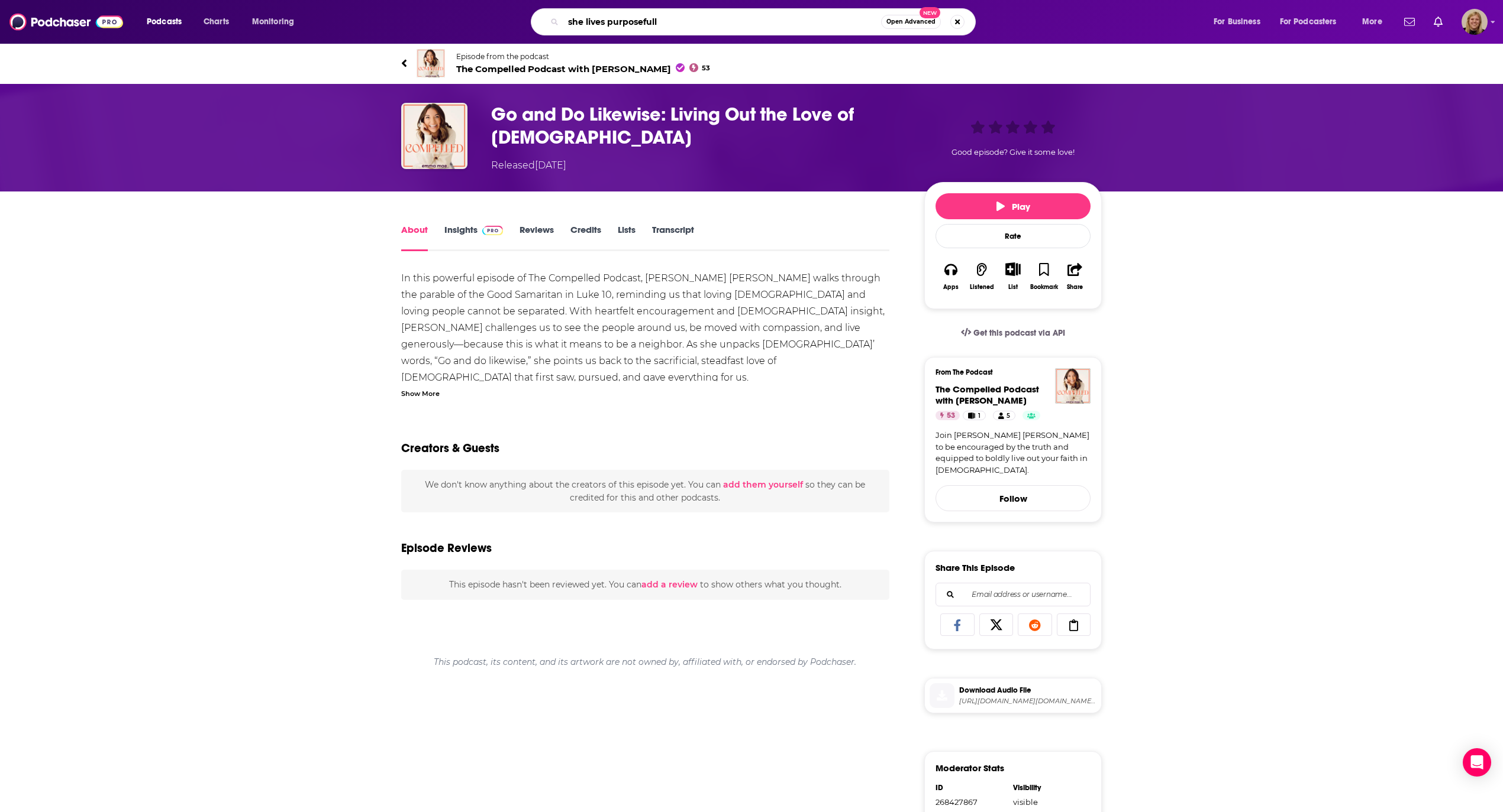
type input "she lives purposefully"
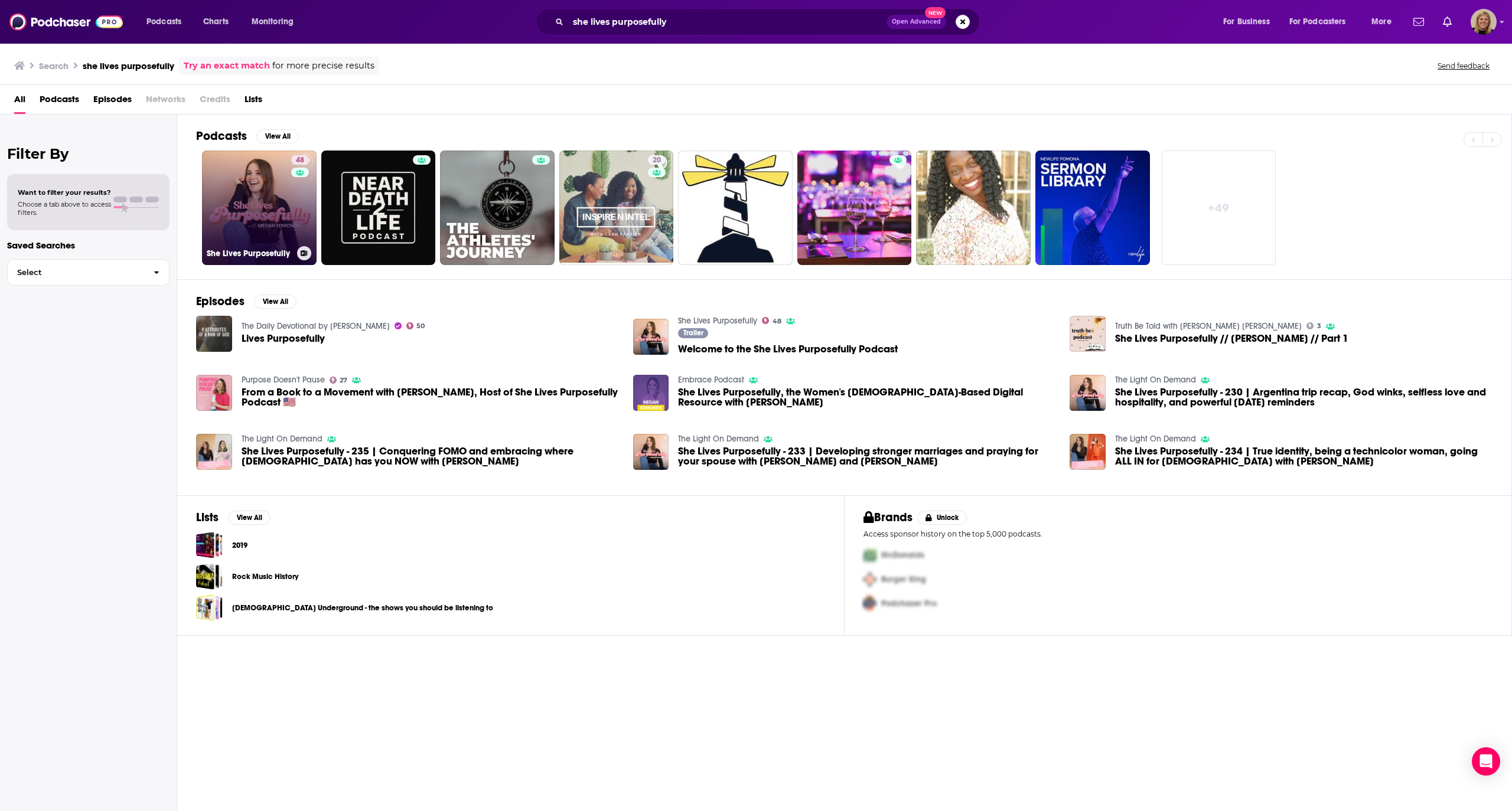
click at [235, 199] on link "48 She Lives Purposefully" at bounding box center [260, 208] width 115 height 115
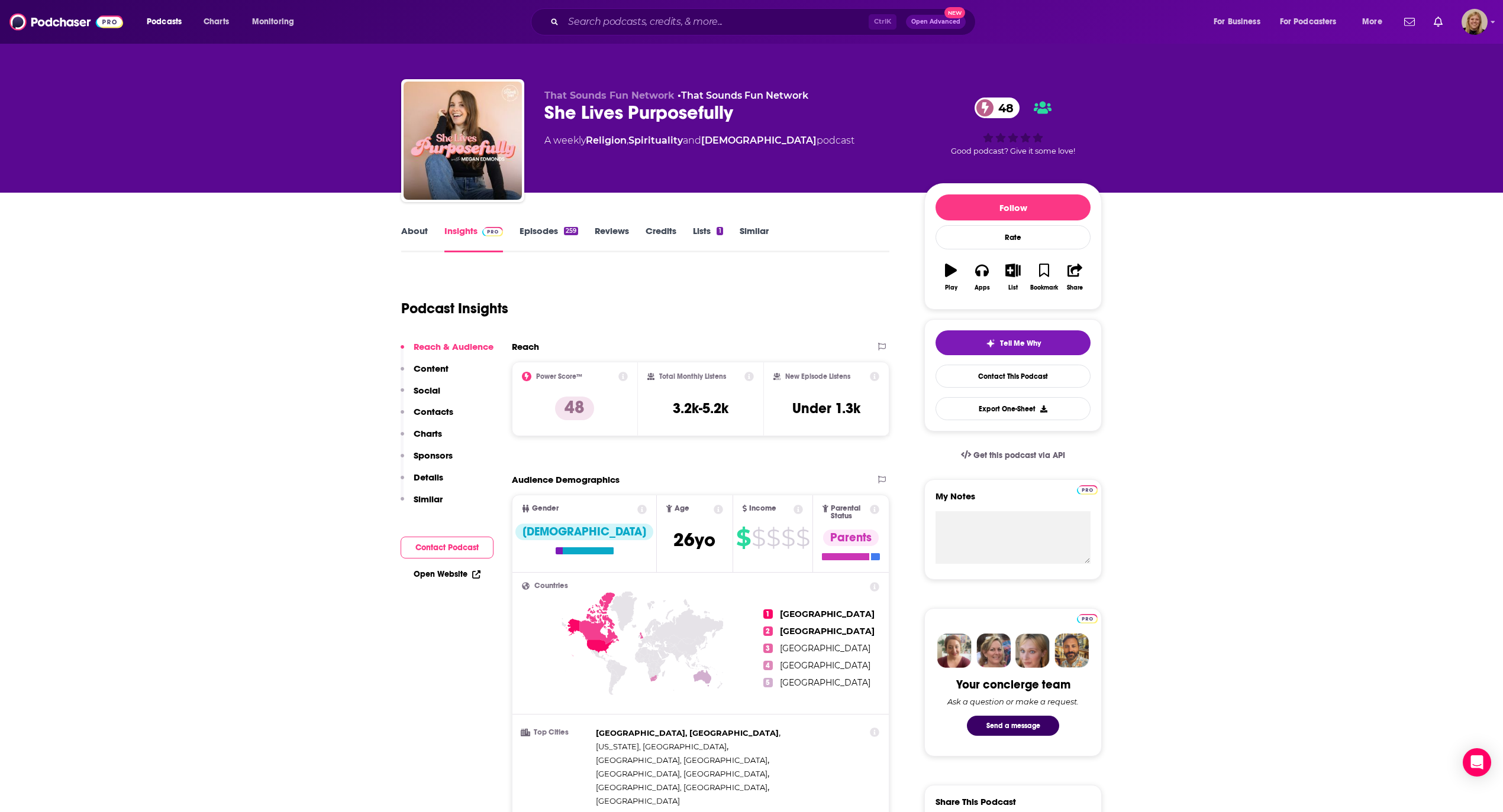
click at [446, 550] on button "Contact Podcast" at bounding box center [447, 548] width 93 height 22
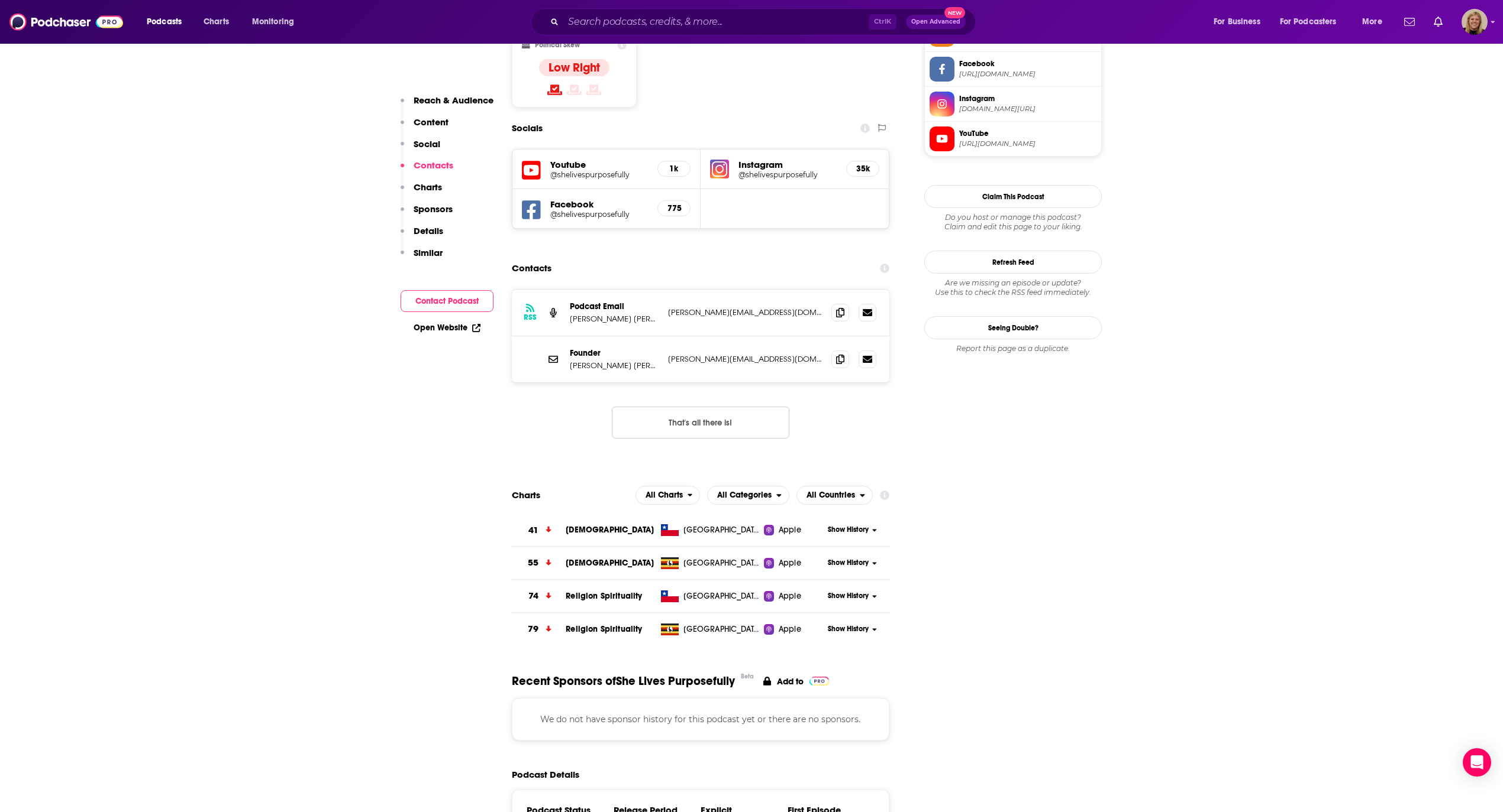
scroll to position [1026, 0]
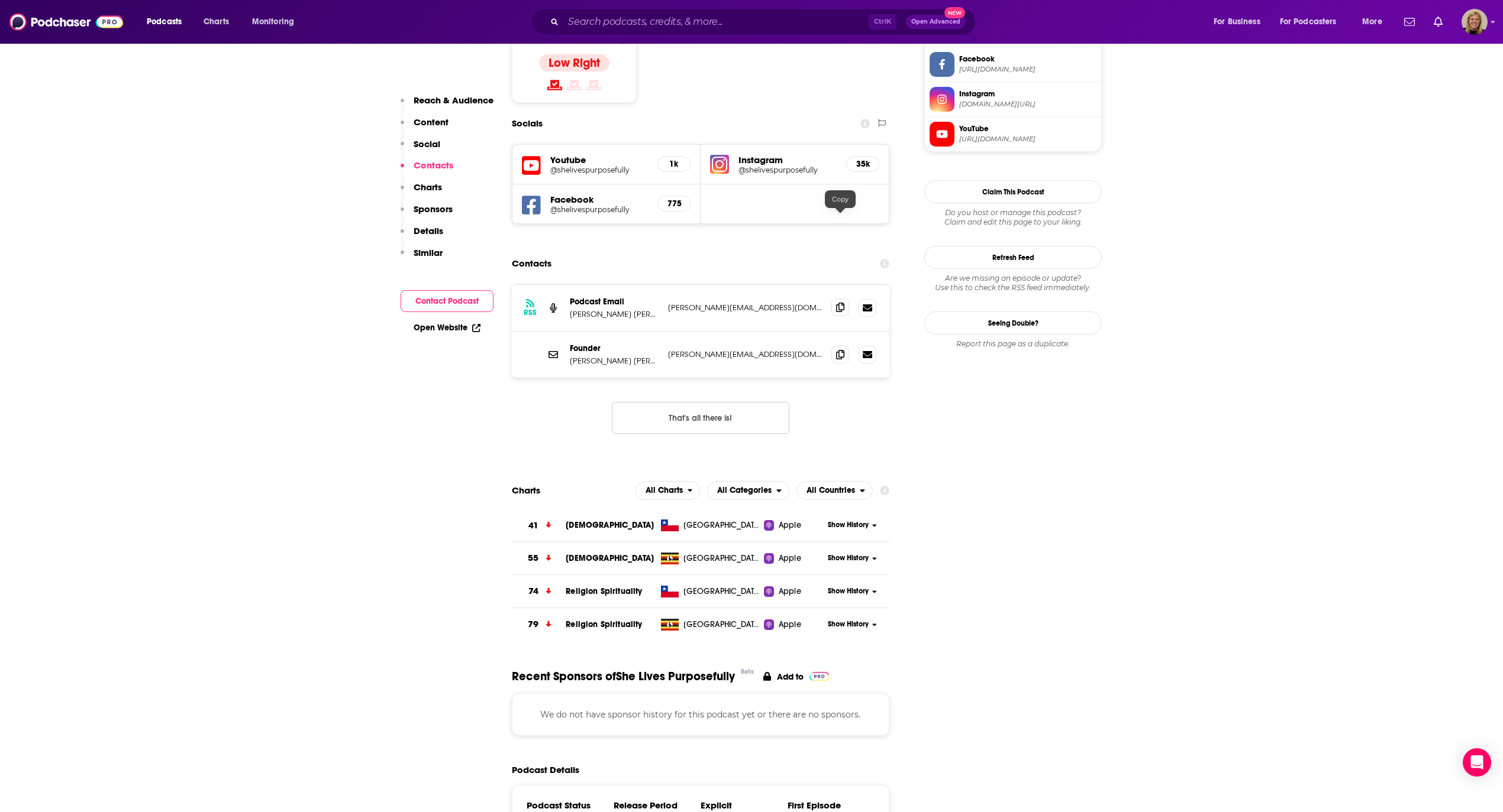
click at [843, 303] on icon at bounding box center [840, 307] width 9 height 9
